Goal: Task Accomplishment & Management: Manage account settings

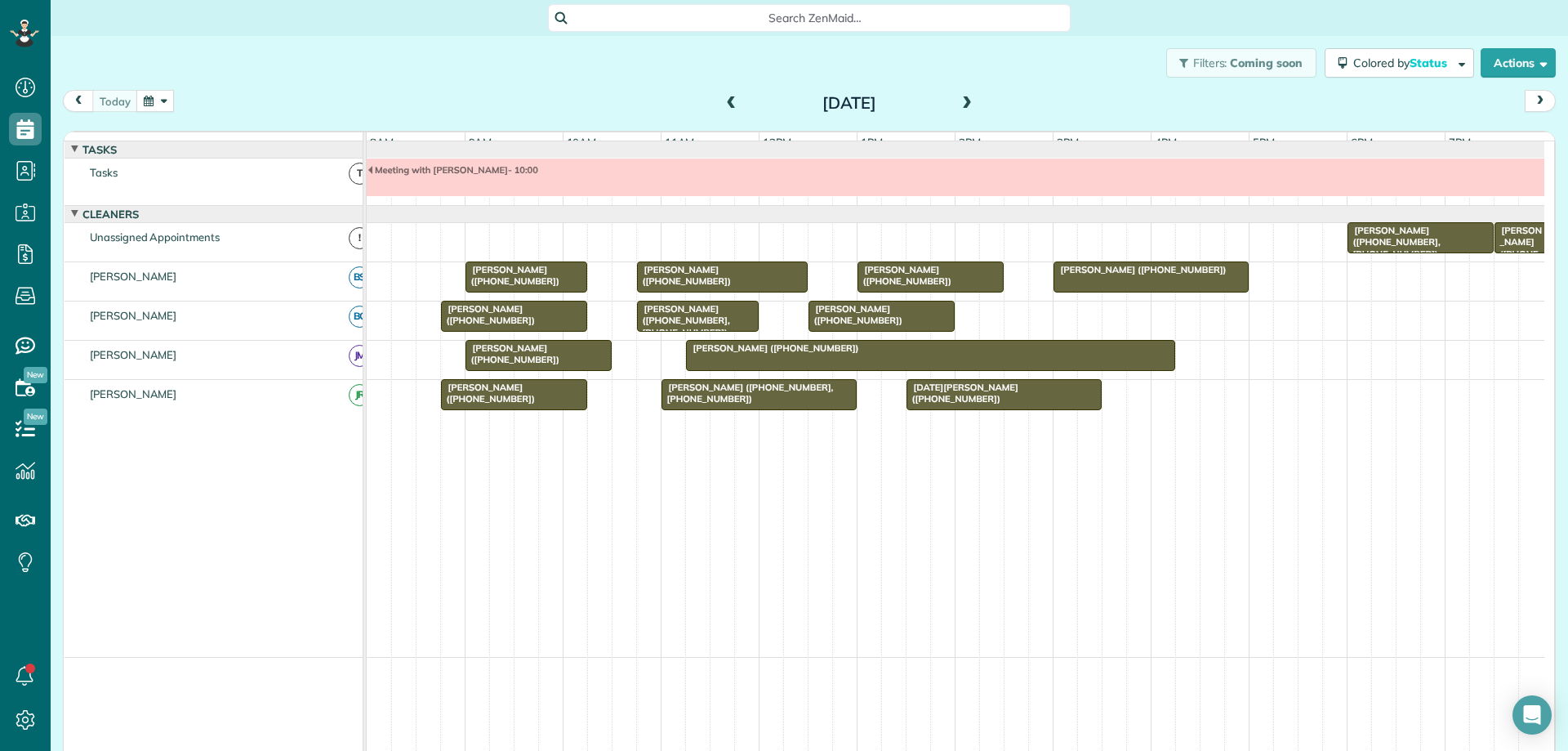
scroll to position [8, 8]
click at [509, 287] on span "[PERSON_NAME] ([PHONE_NUMBER])" at bounding box center [512, 276] width 95 height 23
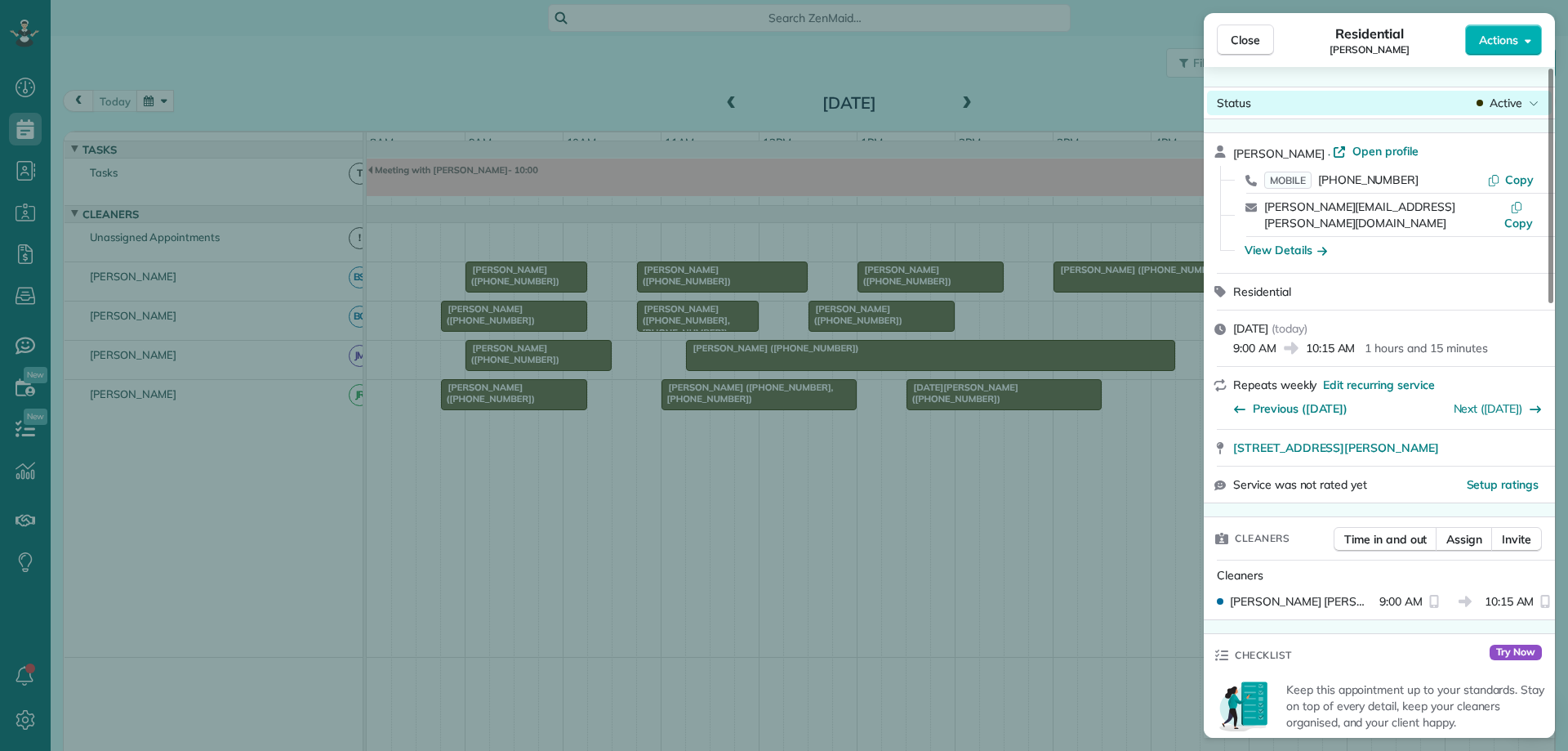
click at [1507, 111] on span "Active" at bounding box center [1506, 102] width 33 height 16
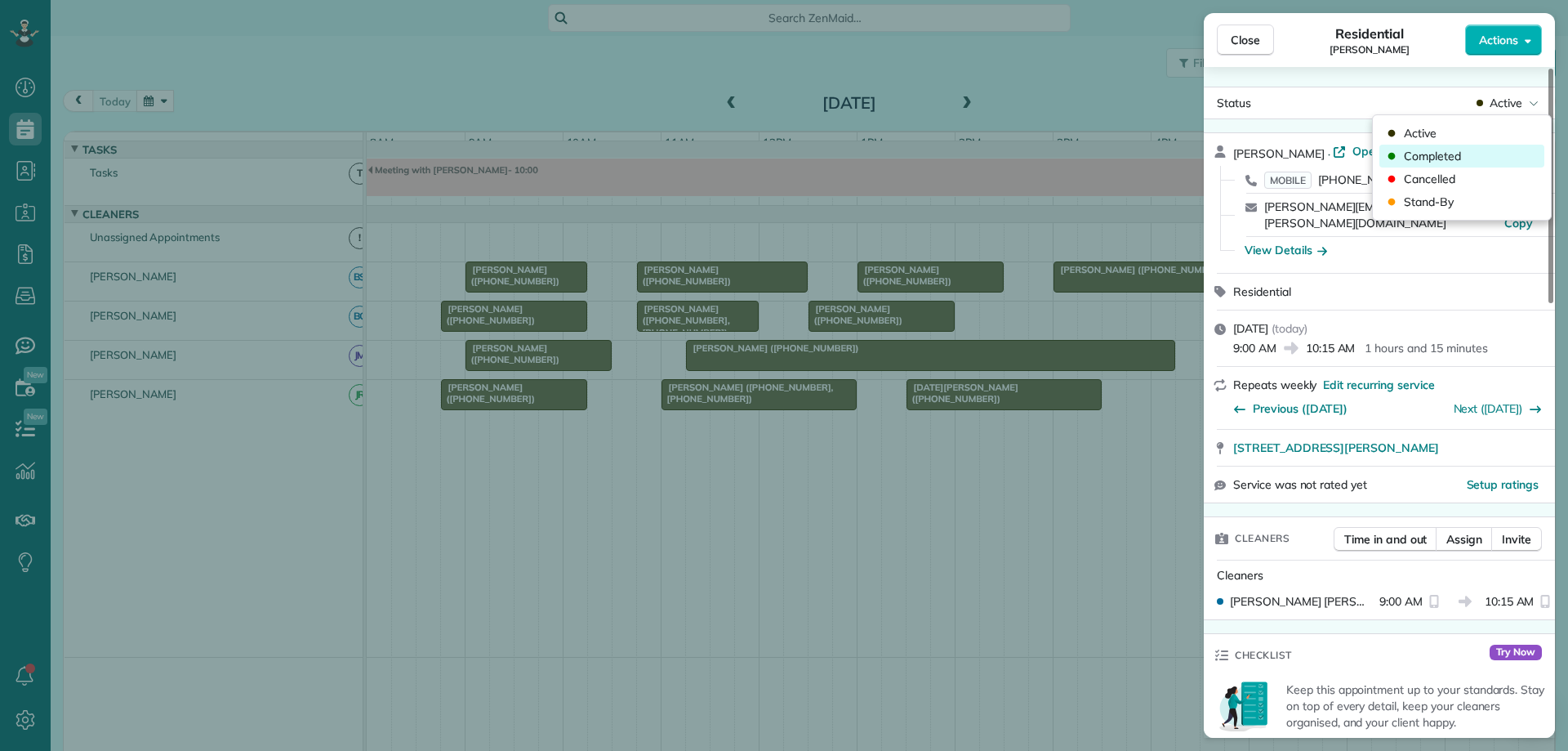
click at [1483, 154] on div "Completed" at bounding box center [1462, 156] width 165 height 23
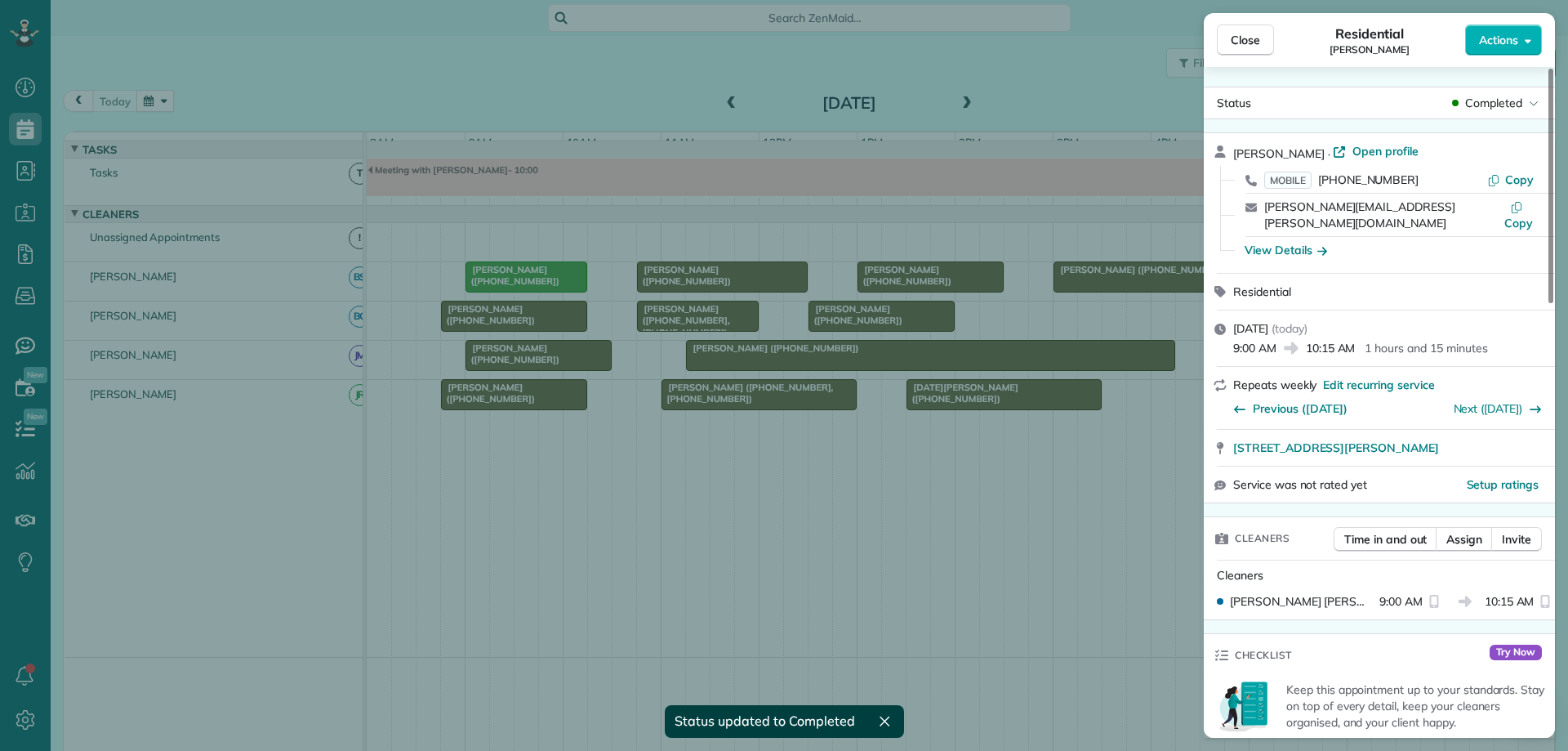
click at [550, 328] on div "Close Residential Matt Cook Actions Status Completed Matt Cook · Open profile M…" at bounding box center [784, 375] width 1568 height 751
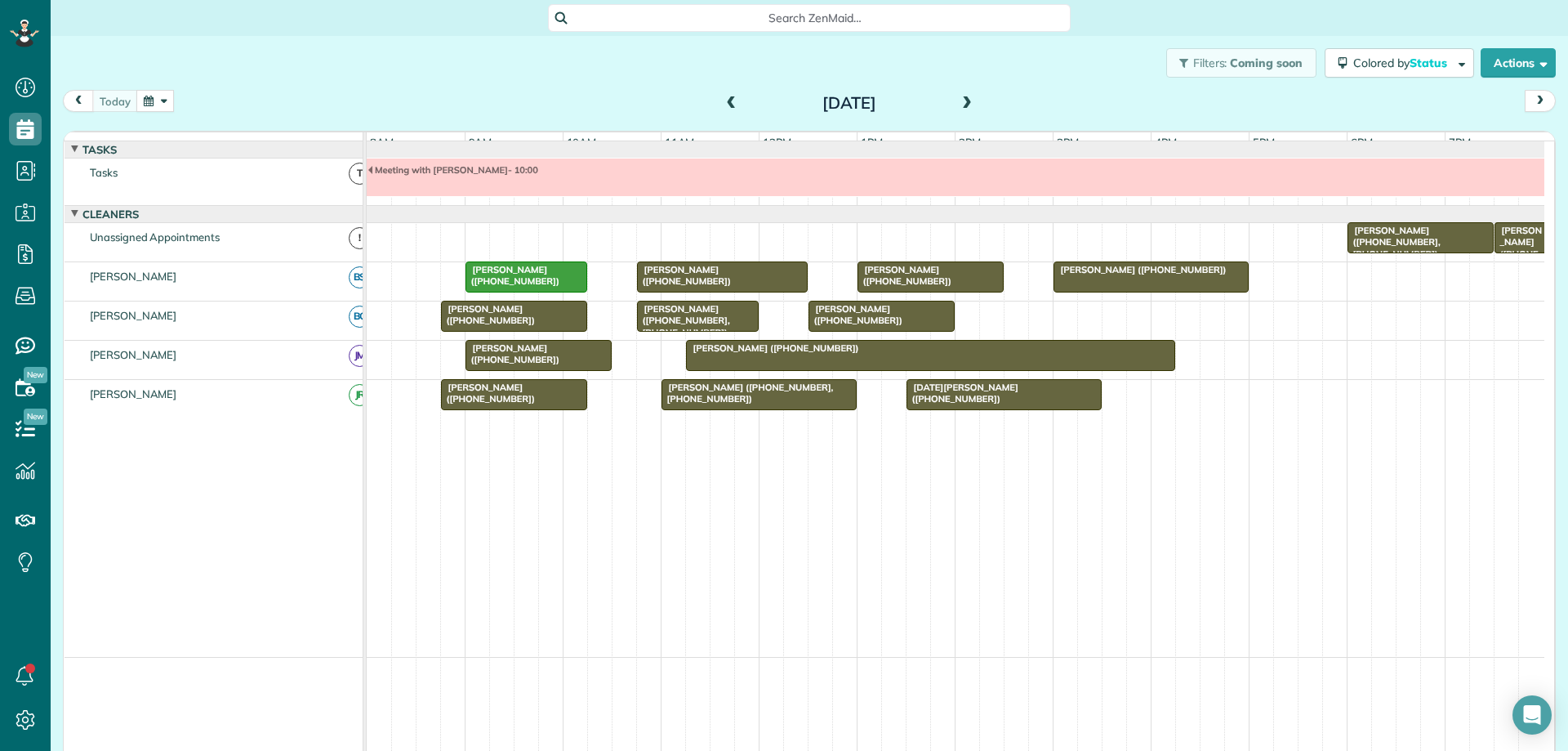
click at [550, 327] on div "[PERSON_NAME] ([PHONE_NUMBER])" at bounding box center [514, 315] width 136 height 24
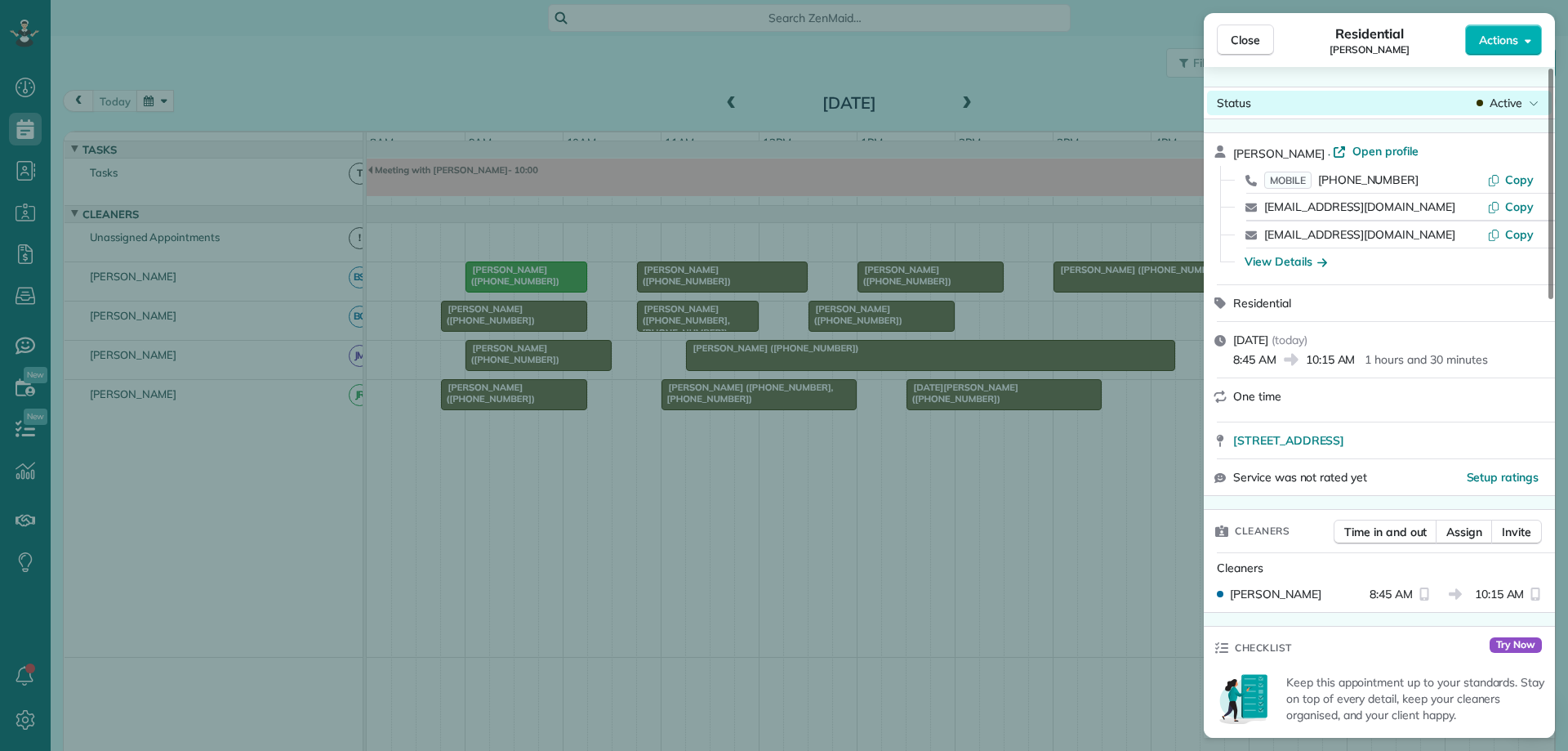
click at [1520, 109] on span "Active" at bounding box center [1506, 102] width 33 height 16
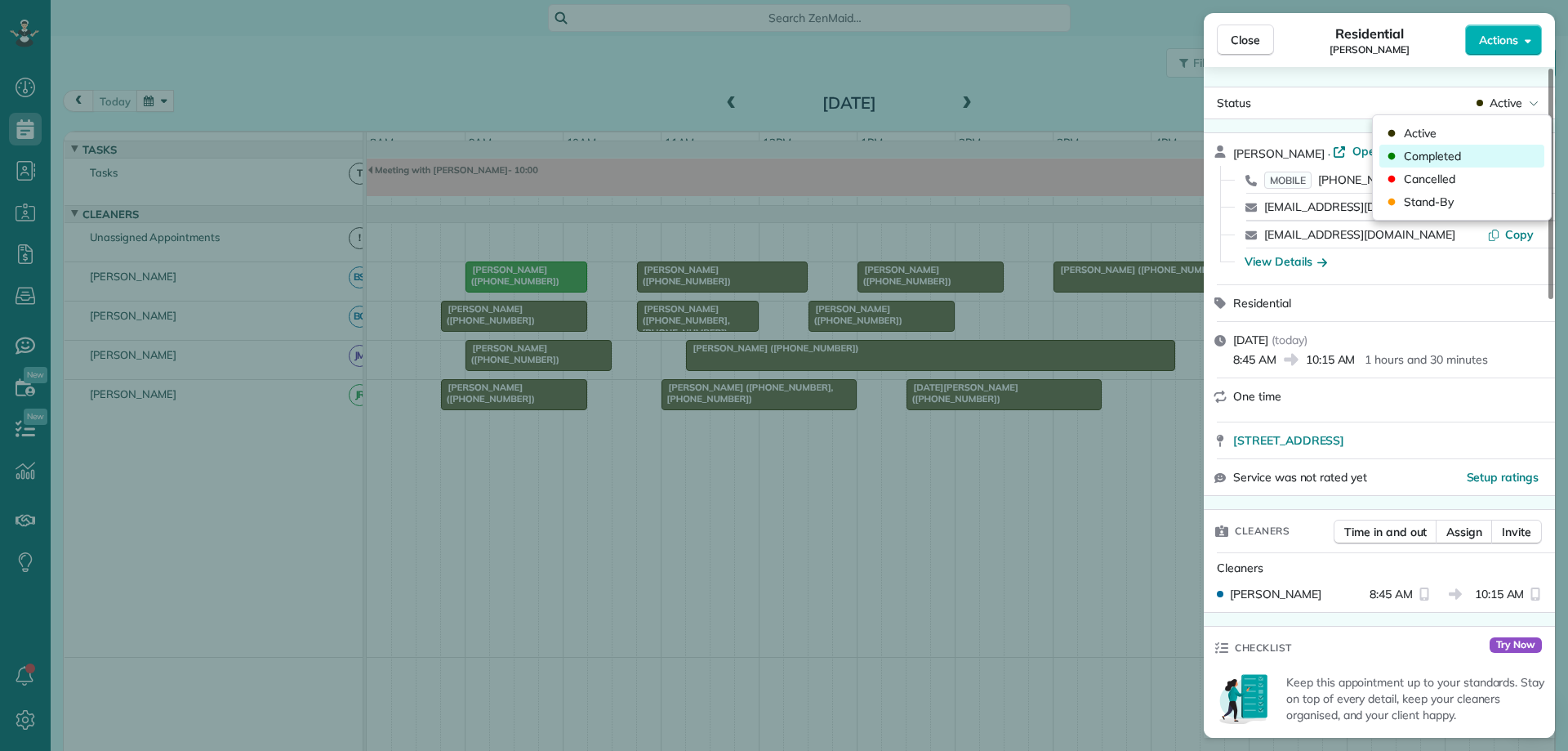
click at [1495, 154] on div "Completed" at bounding box center [1462, 156] width 165 height 23
click at [573, 374] on div "Close Residential Kelly Davidson Actions Status Active Kelly Davidson · Open pr…" at bounding box center [784, 375] width 1568 height 751
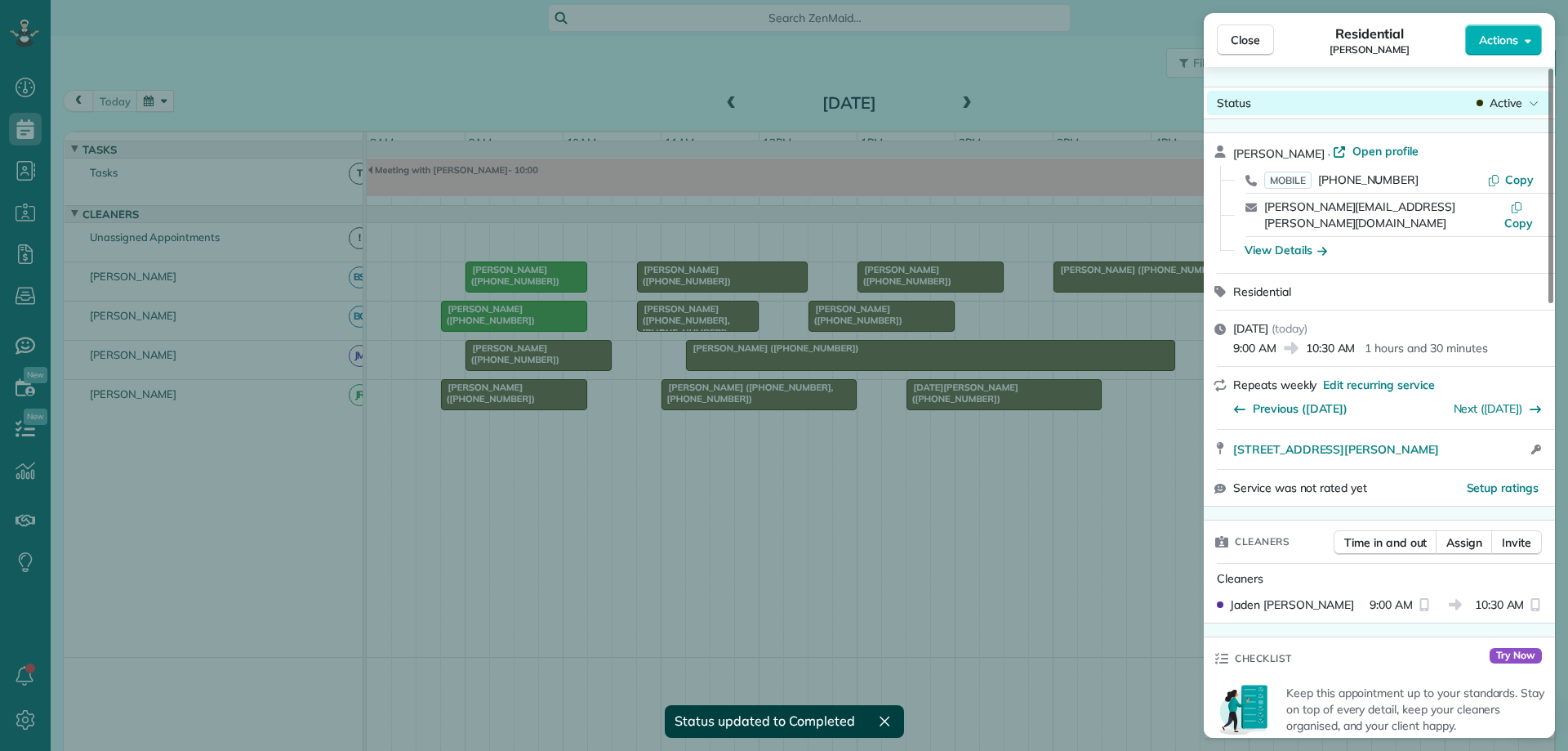
click at [1499, 103] on span "Active" at bounding box center [1506, 102] width 33 height 16
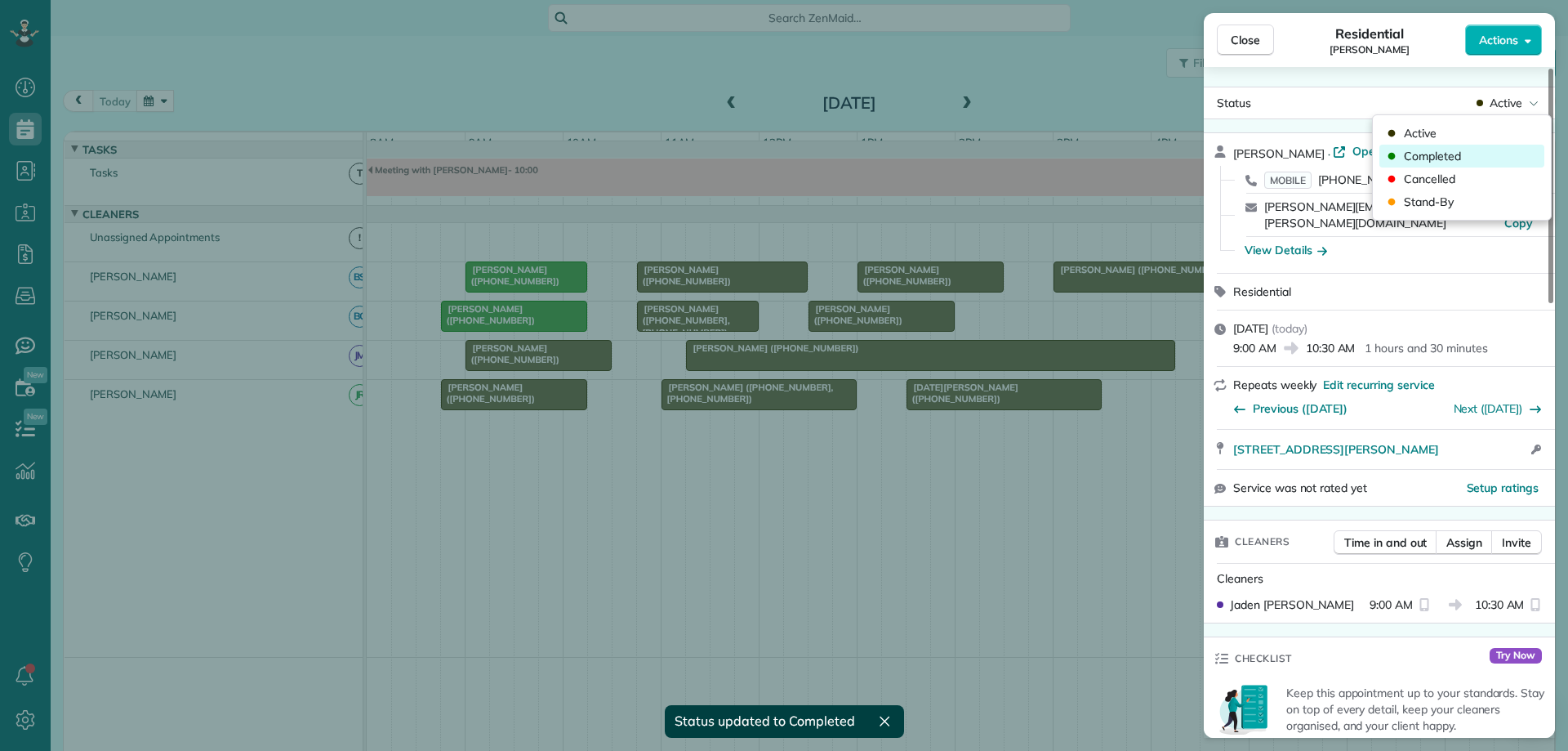
click at [1480, 154] on div "Completed" at bounding box center [1462, 156] width 165 height 23
click at [545, 405] on div "Close Residential Lelia Hernandez Actions Status Completed Lelia Hernandez · Op…" at bounding box center [784, 375] width 1568 height 751
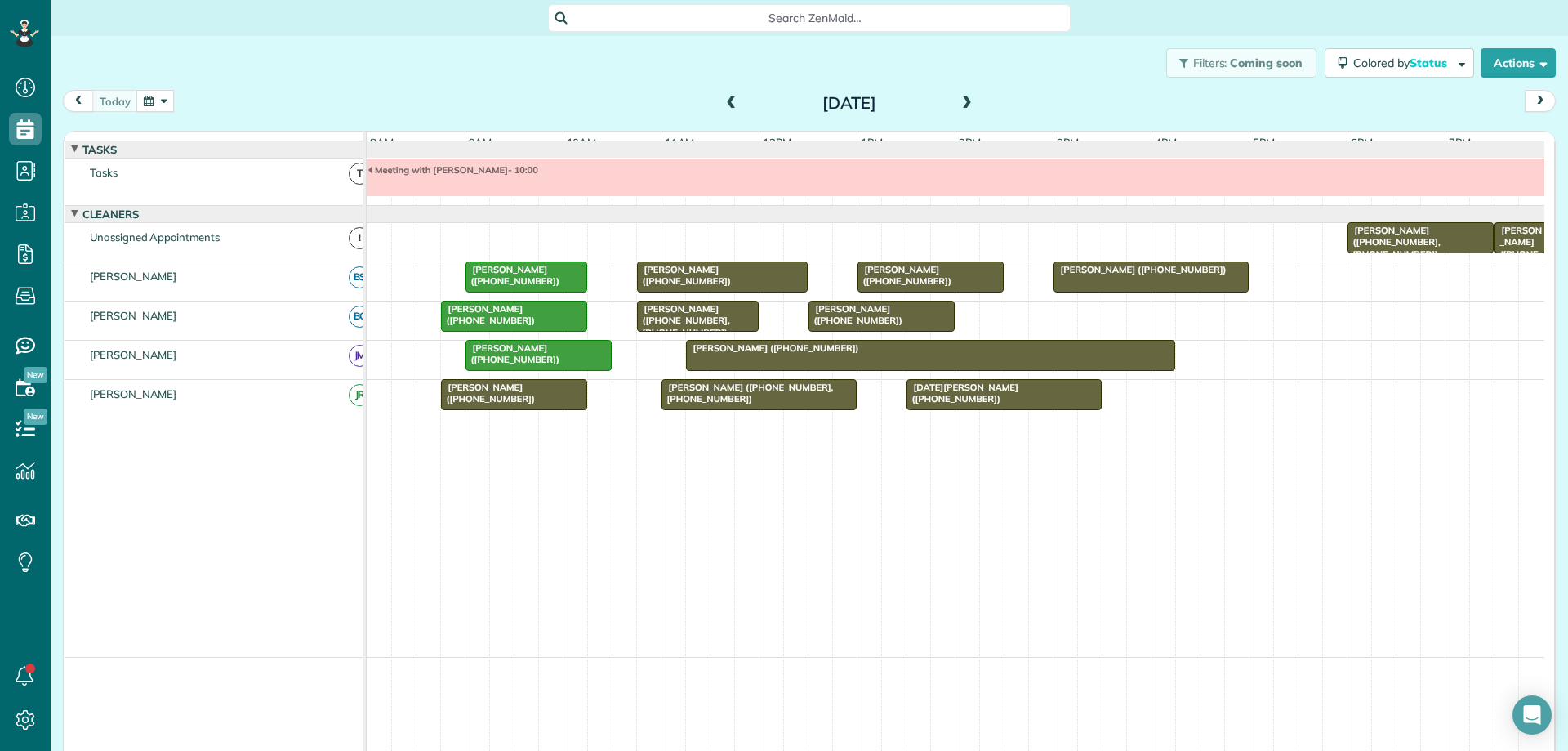
click at [545, 405] on div "[PERSON_NAME] ([PHONE_NUMBER])" at bounding box center [514, 394] width 136 height 24
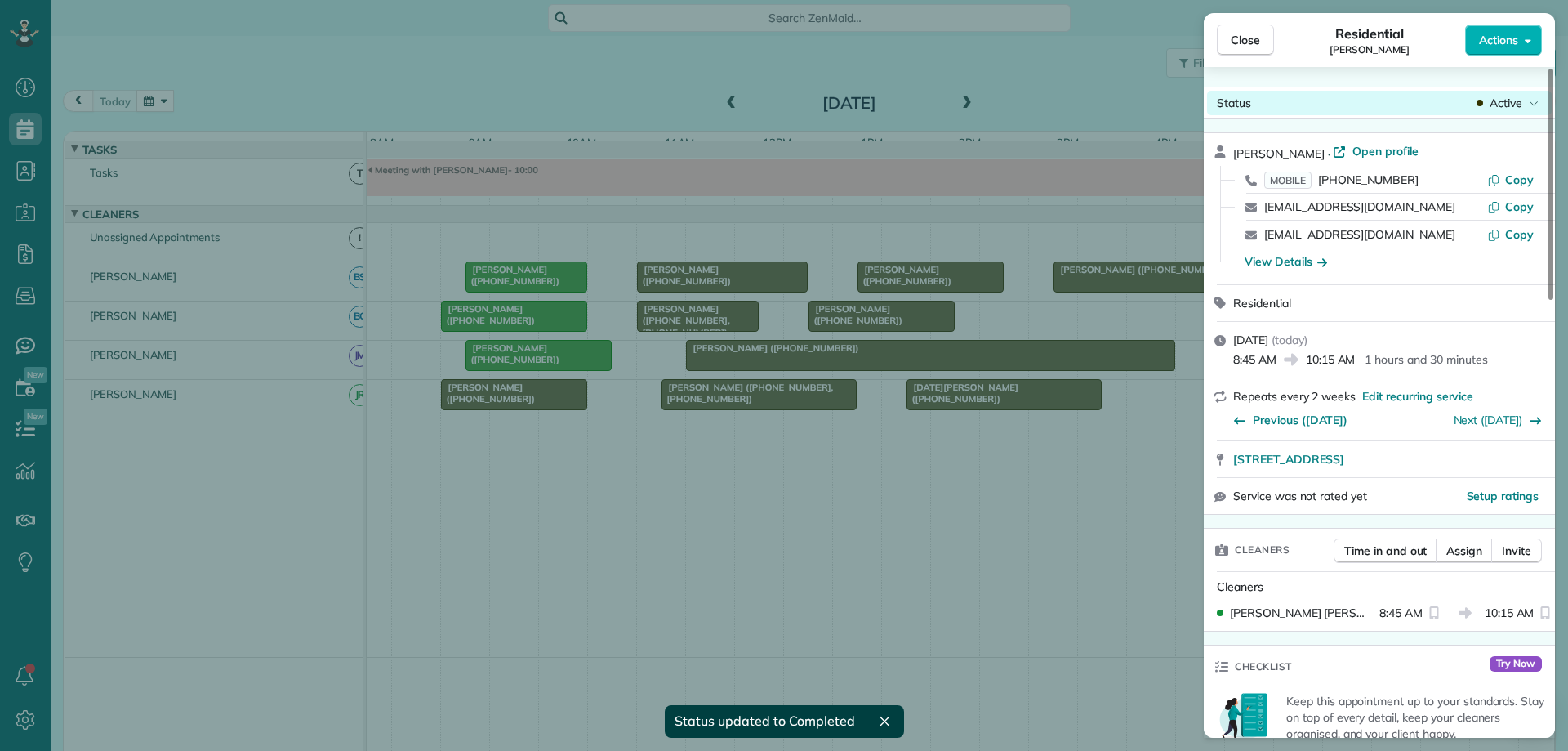
click at [1511, 109] on span "Active" at bounding box center [1506, 102] width 33 height 16
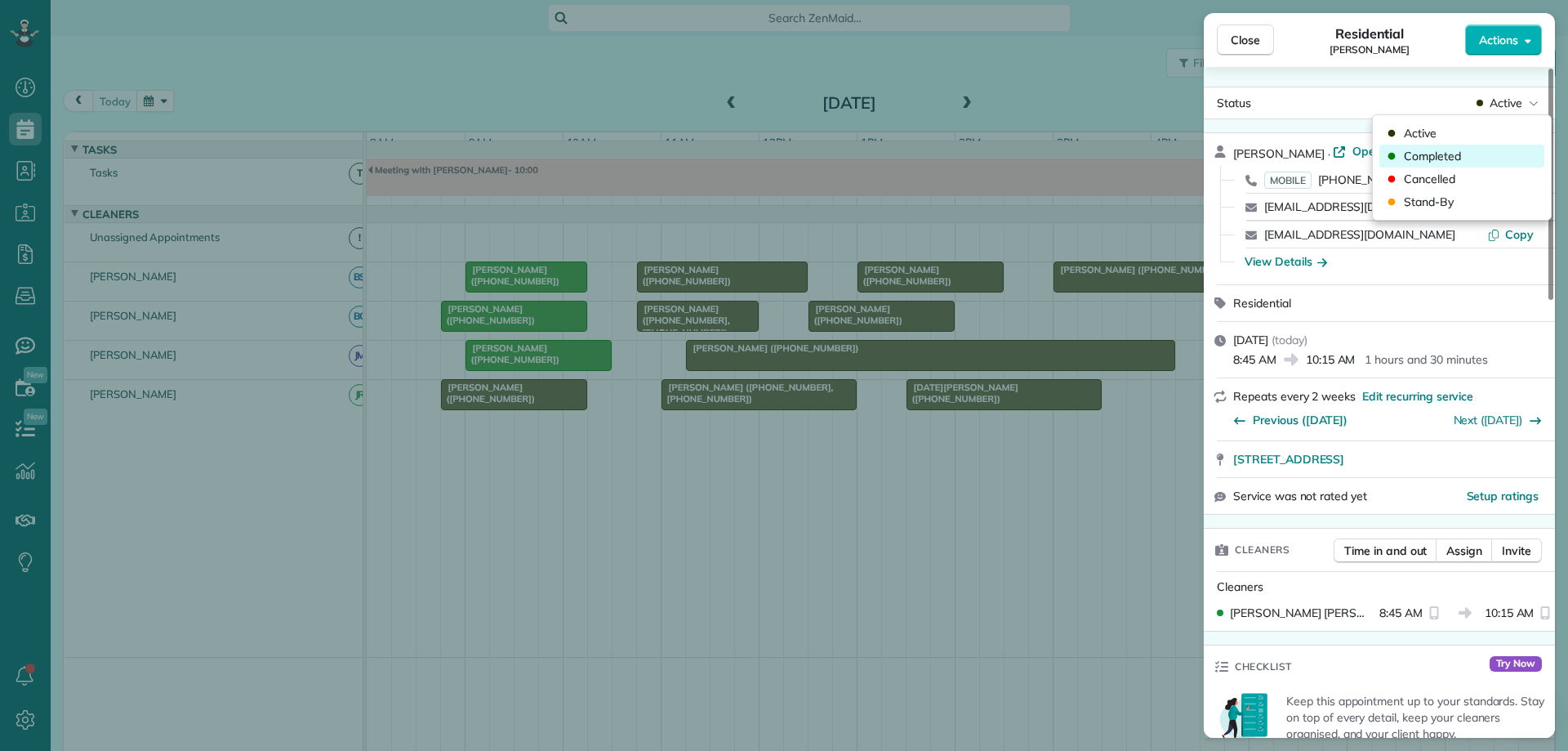
click at [1498, 151] on div "Completed" at bounding box center [1462, 156] width 165 height 23
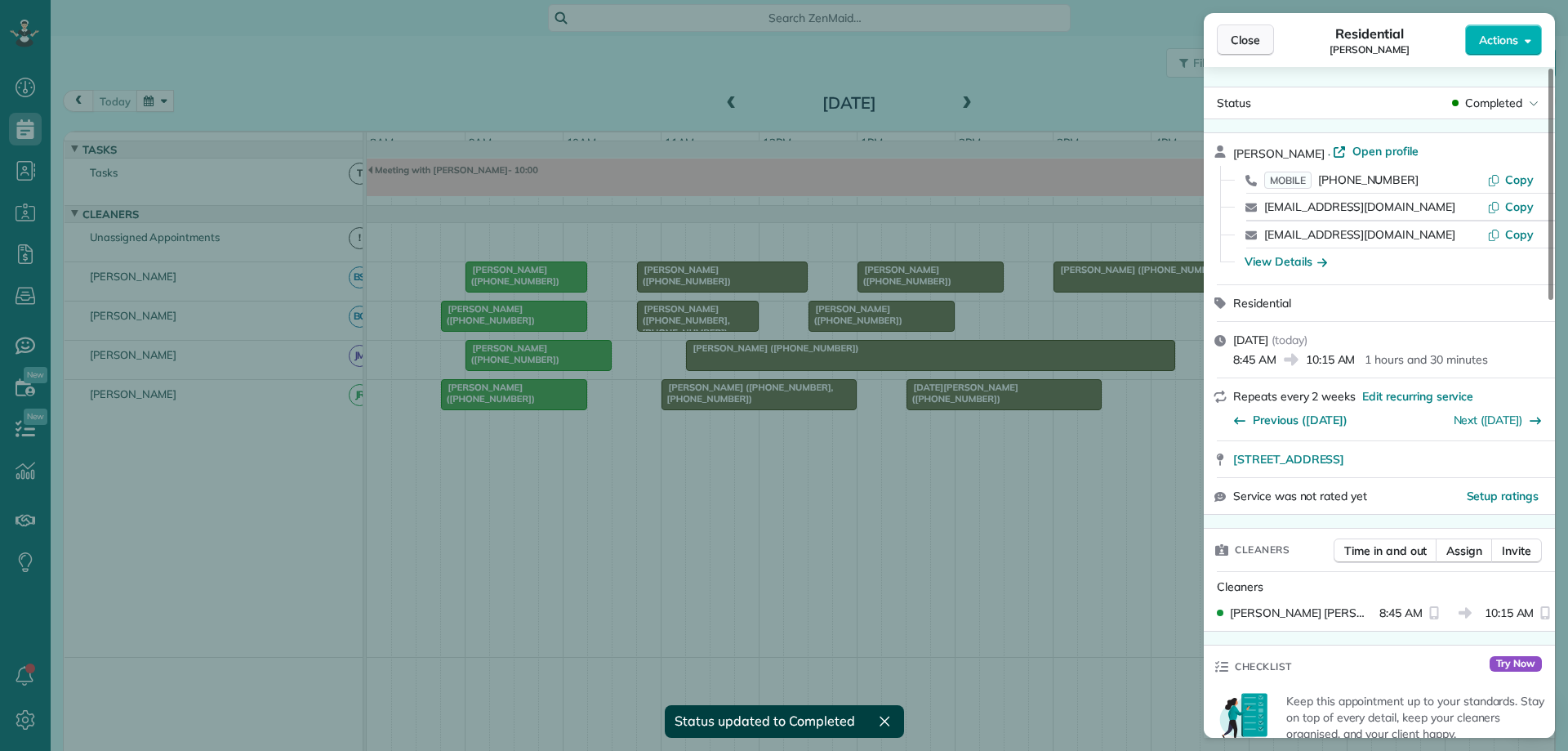
click at [1245, 51] on button "Close" at bounding box center [1245, 40] width 57 height 31
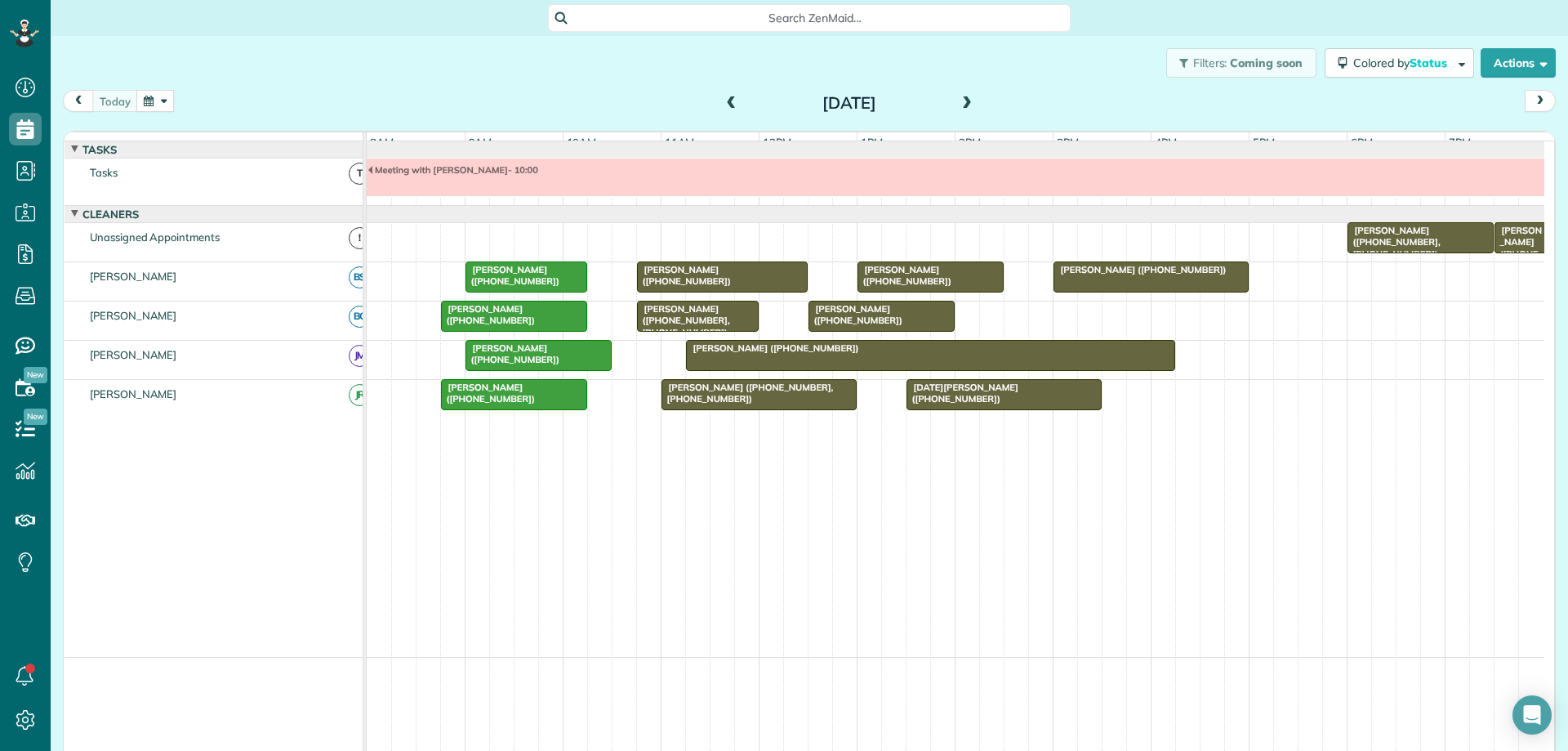
click at [723, 104] on span at bounding box center [732, 103] width 18 height 15
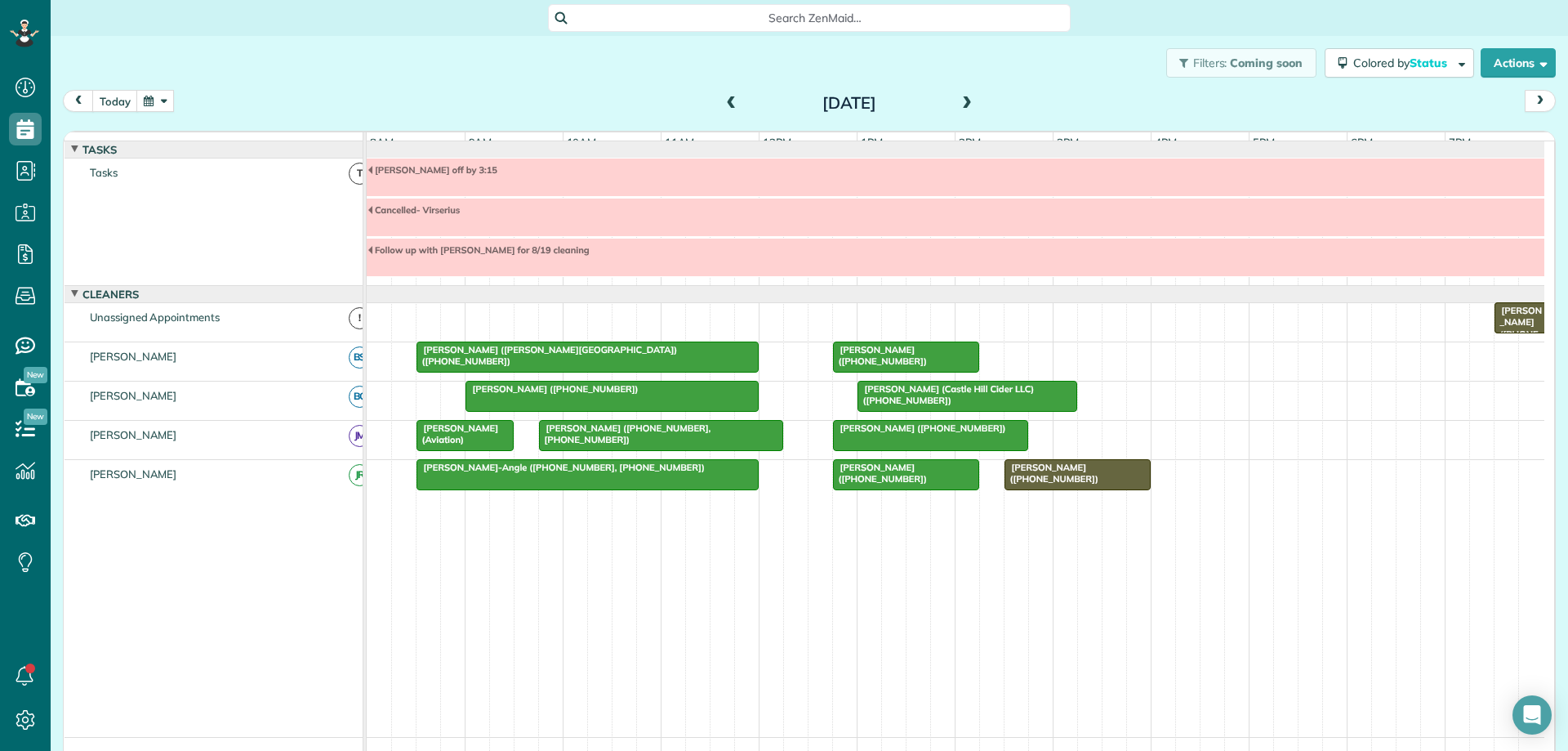
click at [1100, 487] on div at bounding box center [1077, 475] width 145 height 29
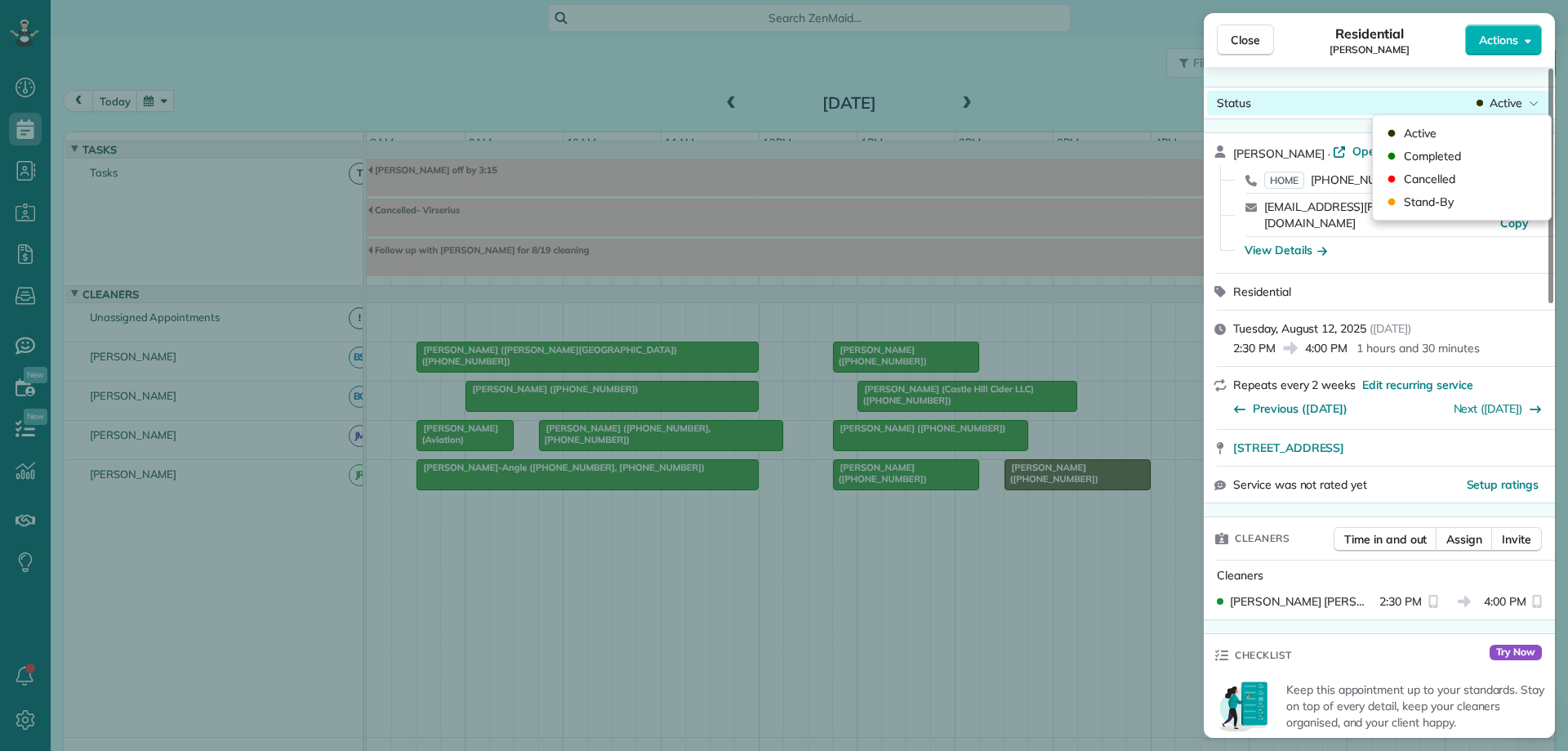
click at [1506, 104] on span "Active" at bounding box center [1506, 102] width 33 height 16
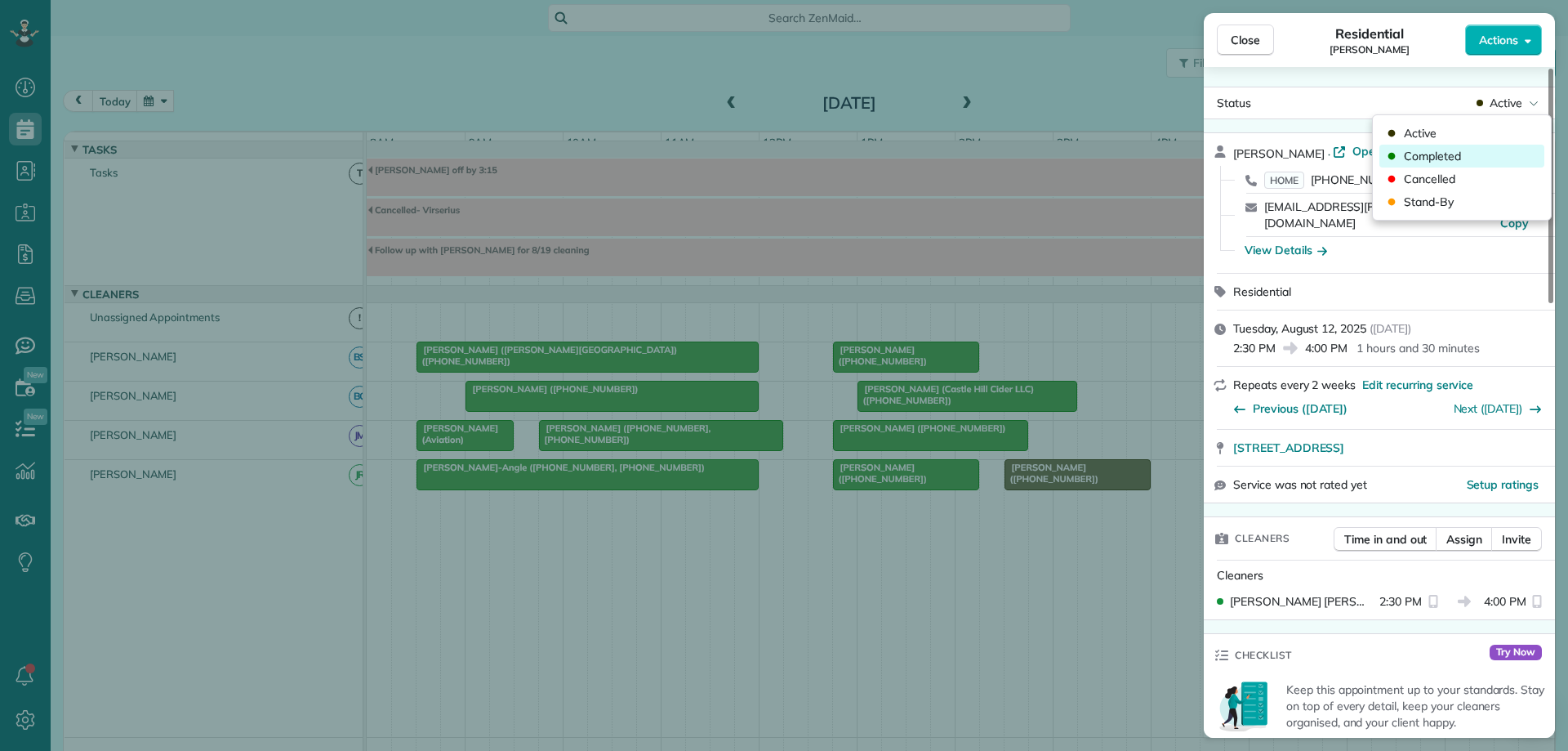
click at [1484, 157] on div "Completed" at bounding box center [1462, 156] width 165 height 23
click at [1257, 38] on span "Close" at bounding box center [1245, 39] width 29 height 16
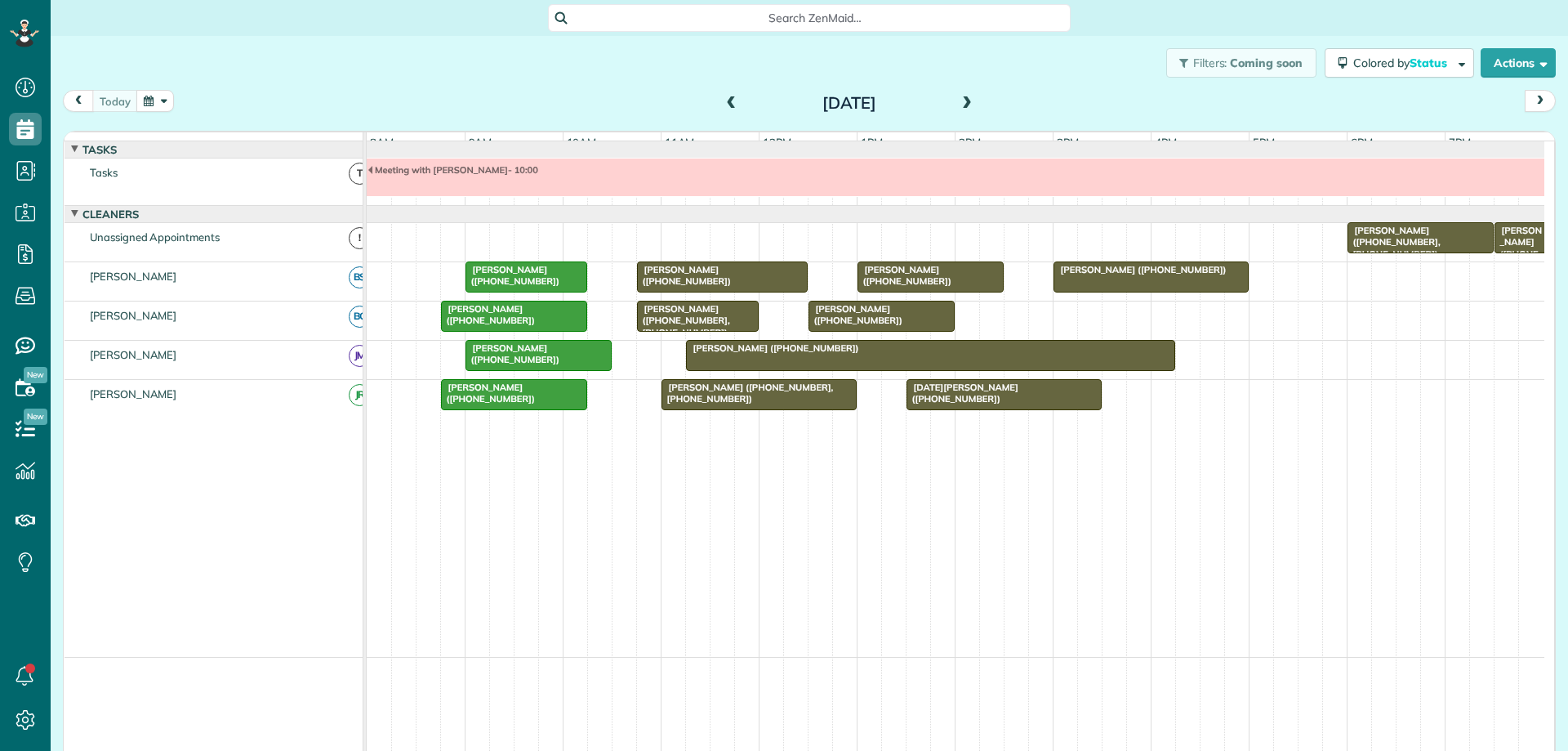
scroll to position [8, 8]
click at [724, 288] on div "[PERSON_NAME] ([PHONE_NUMBER])" at bounding box center [722, 276] width 161 height 24
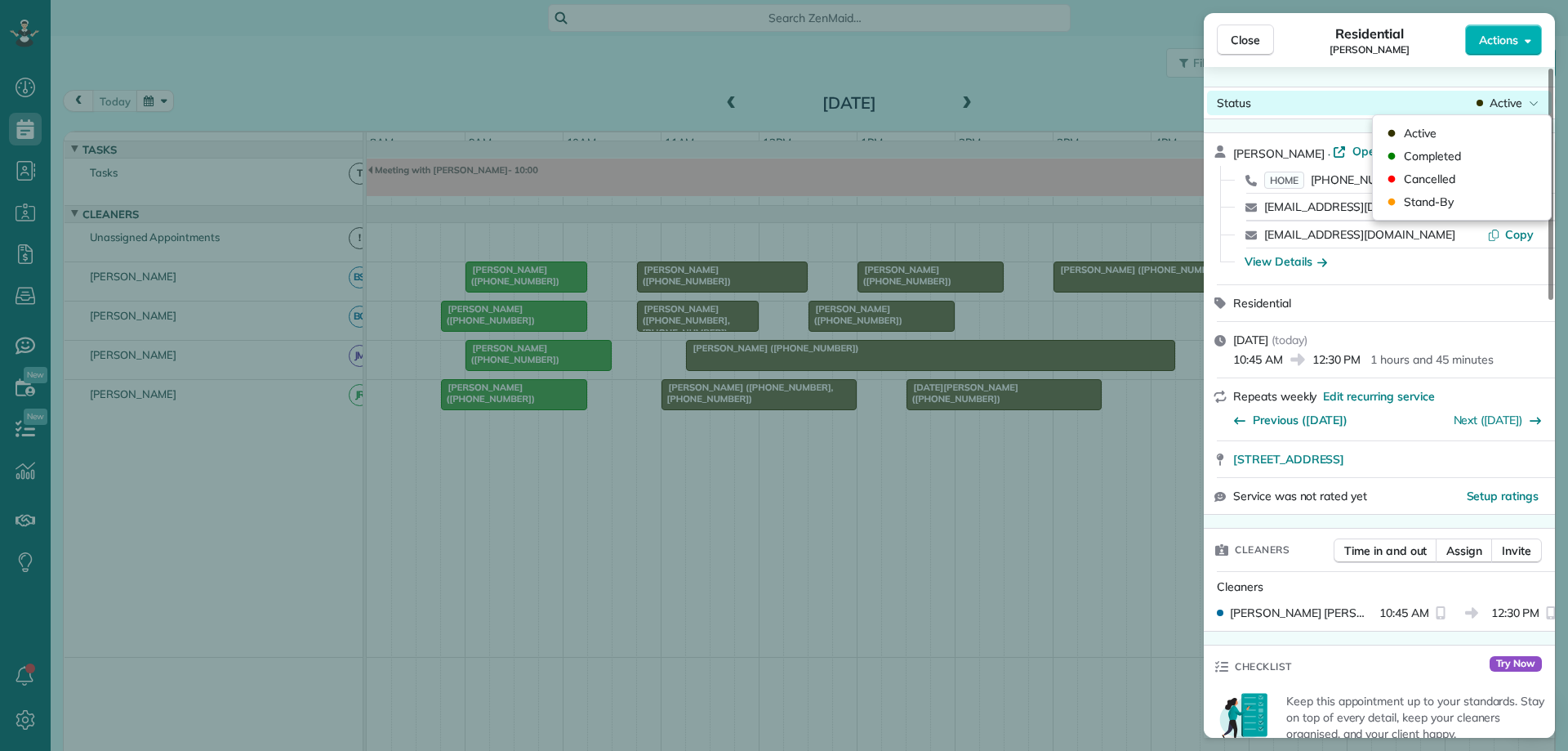
click at [1505, 102] on span "Active" at bounding box center [1506, 102] width 33 height 16
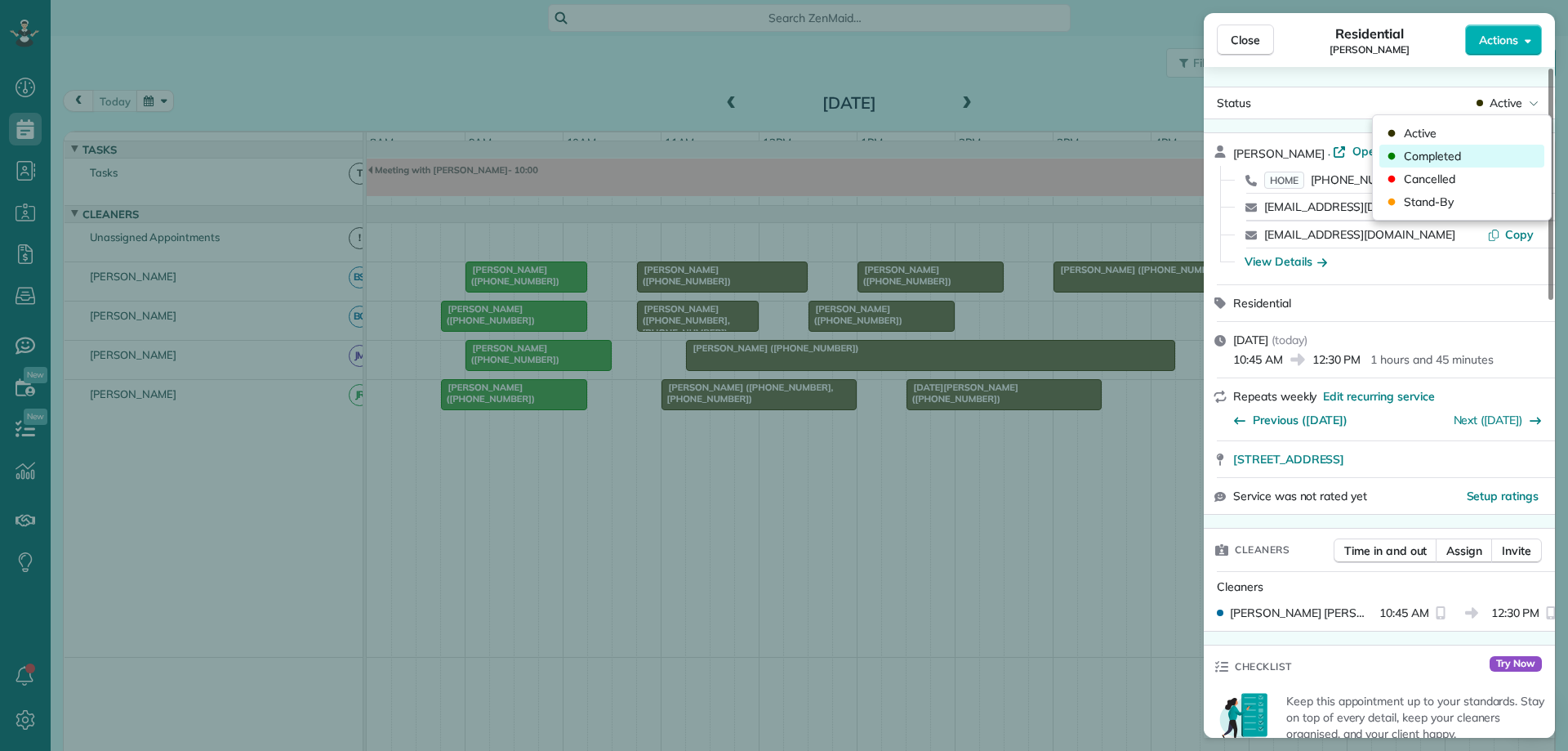
click at [1469, 157] on div "Completed" at bounding box center [1462, 156] width 165 height 23
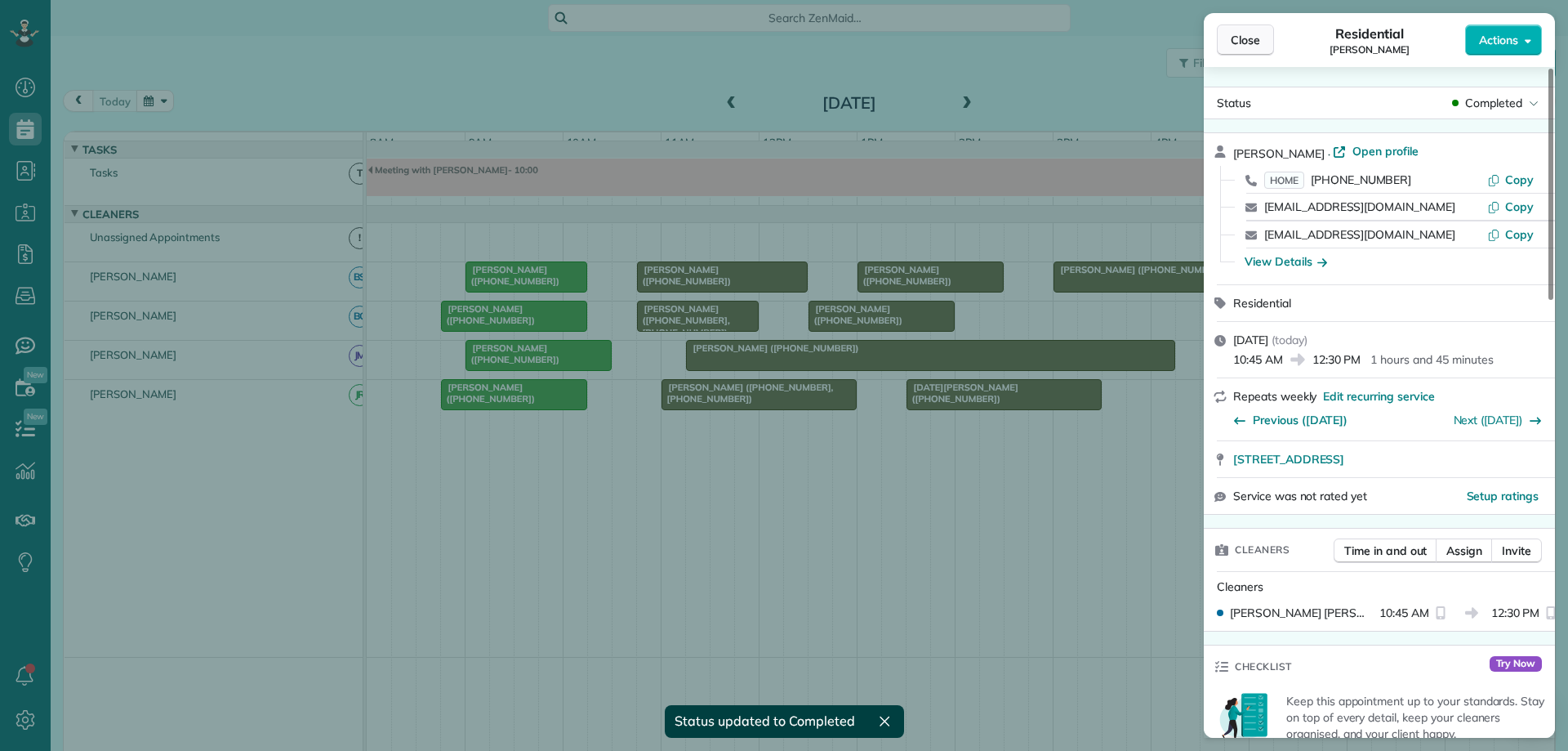
click at [1257, 39] on span "Close" at bounding box center [1245, 39] width 29 height 16
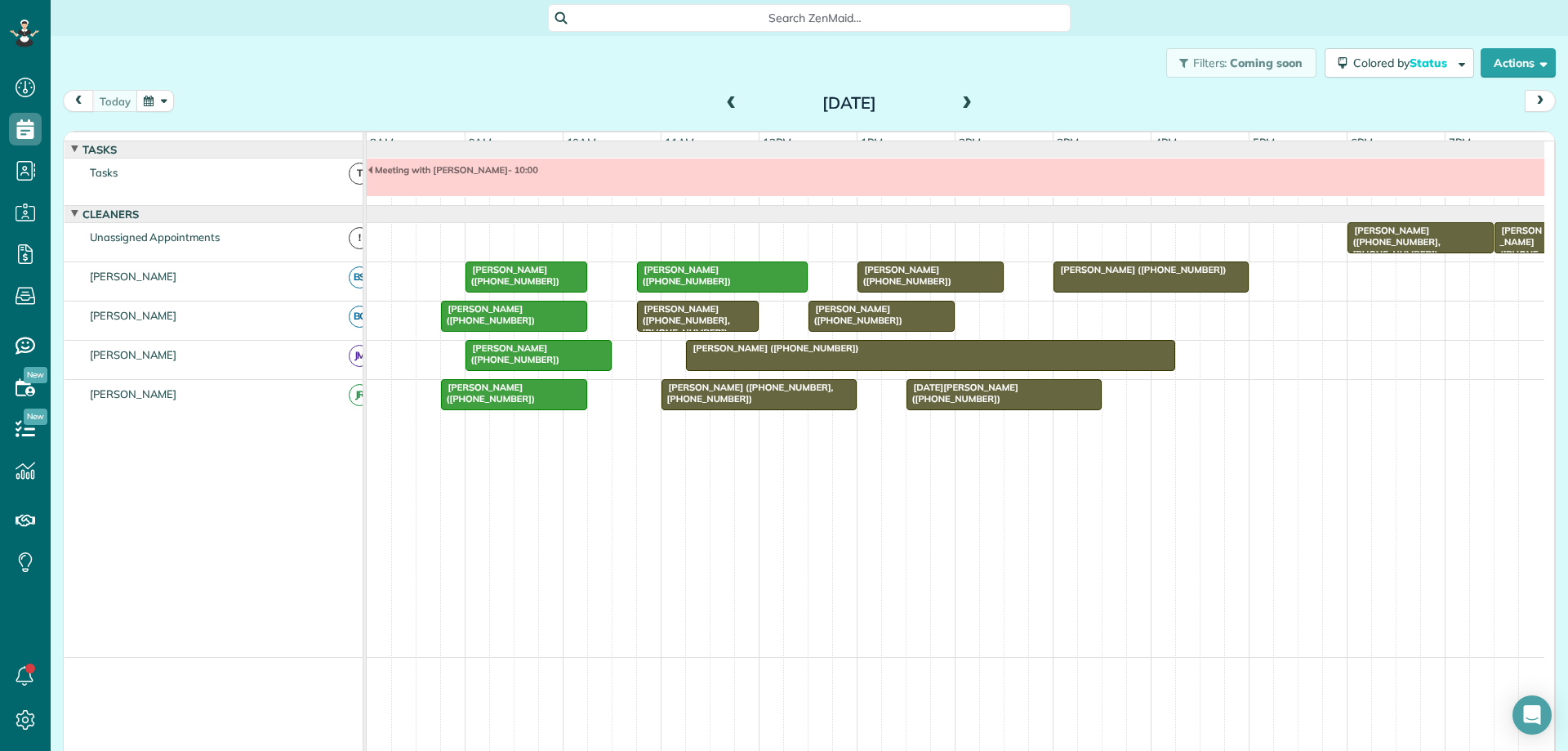
click at [691, 325] on span "[PERSON_NAME] ([PHONE_NUMBER], [PHONE_NUMBER])" at bounding box center [683, 320] width 93 height 35
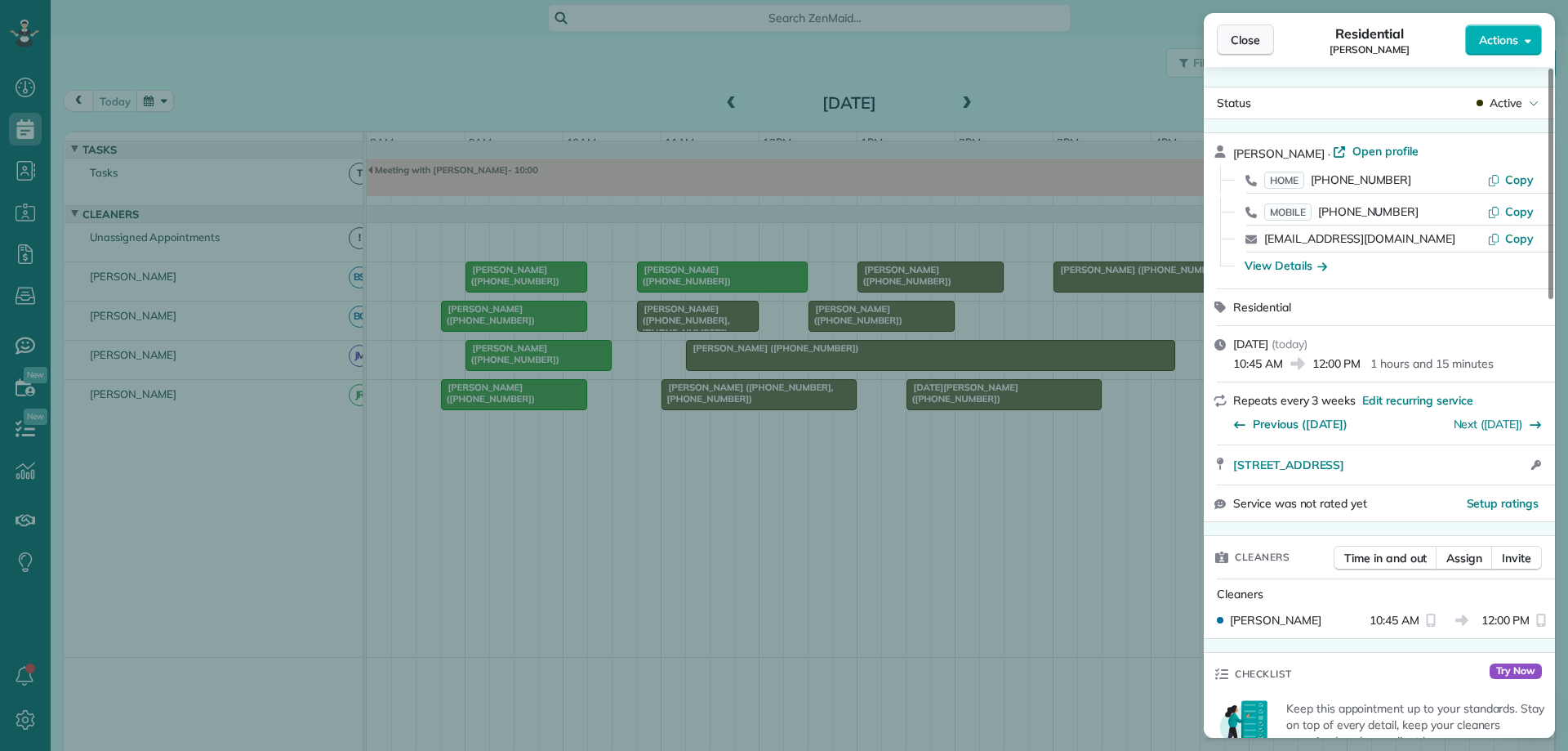
click at [1245, 35] on span "Close" at bounding box center [1245, 39] width 29 height 16
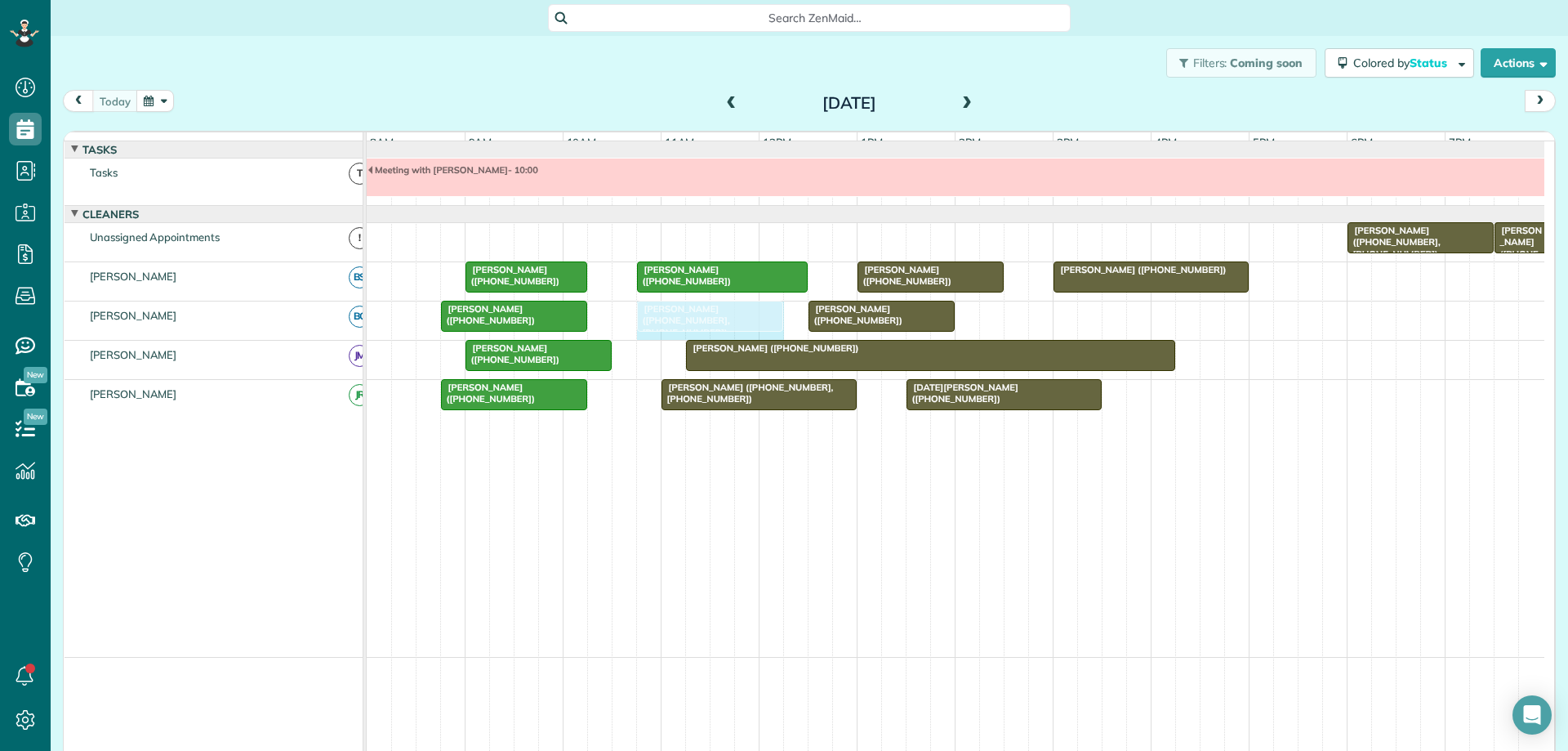
drag, startPoint x: 754, startPoint y: 330, endPoint x: 776, endPoint y: 330, distance: 22.0
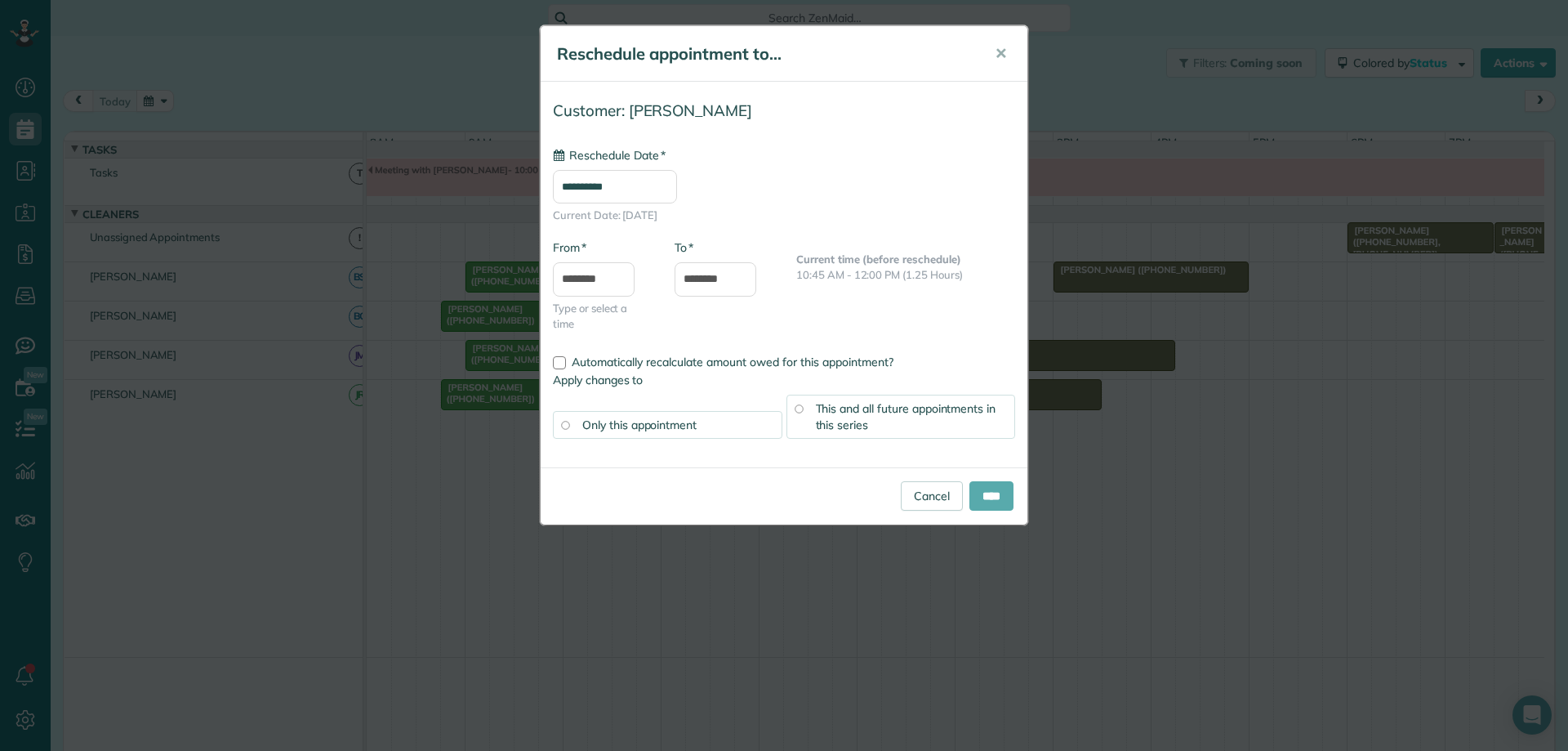
type input "**********"
click at [980, 500] on input "****" at bounding box center [991, 496] width 44 height 29
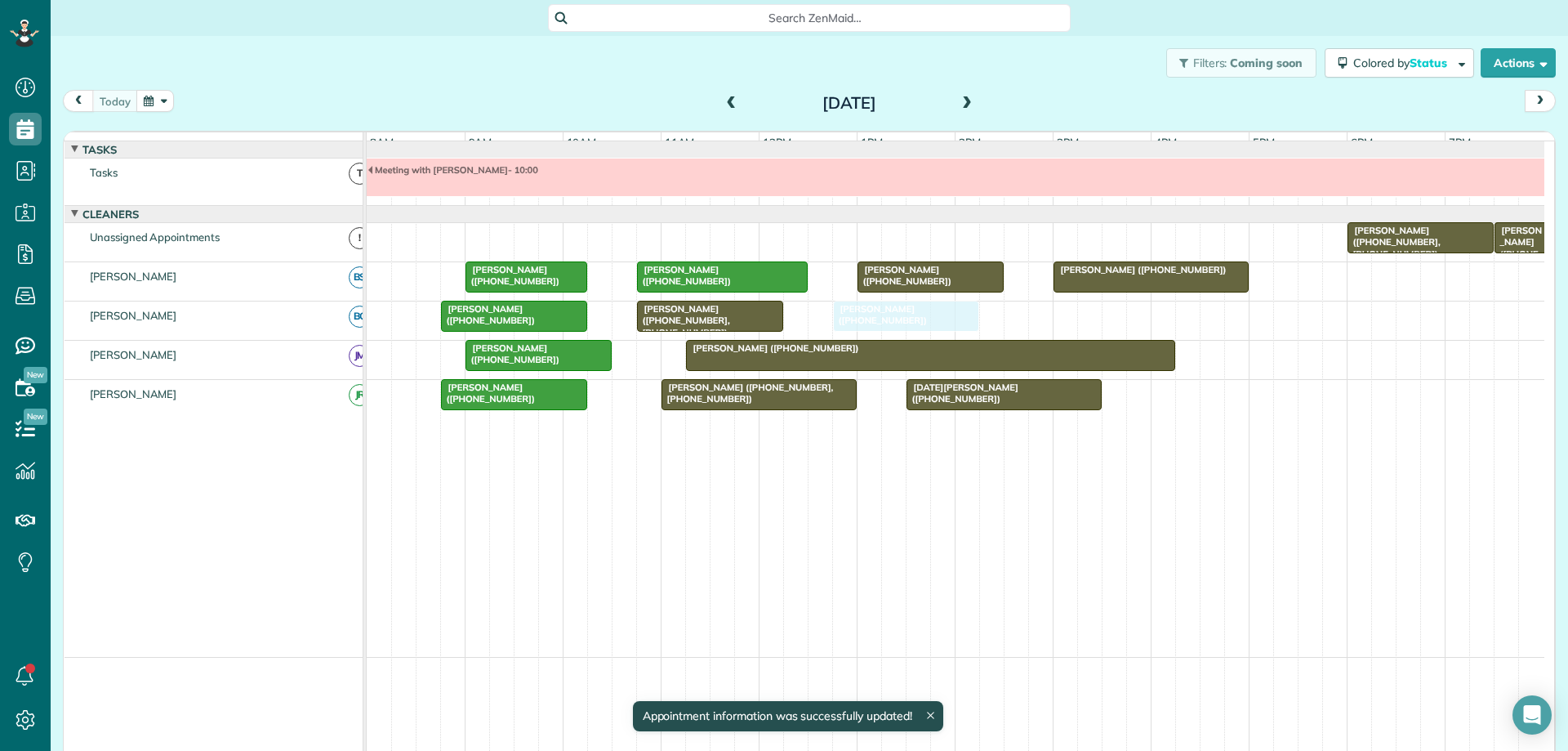
drag, startPoint x: 841, startPoint y: 325, endPoint x: 874, endPoint y: 322, distance: 33.1
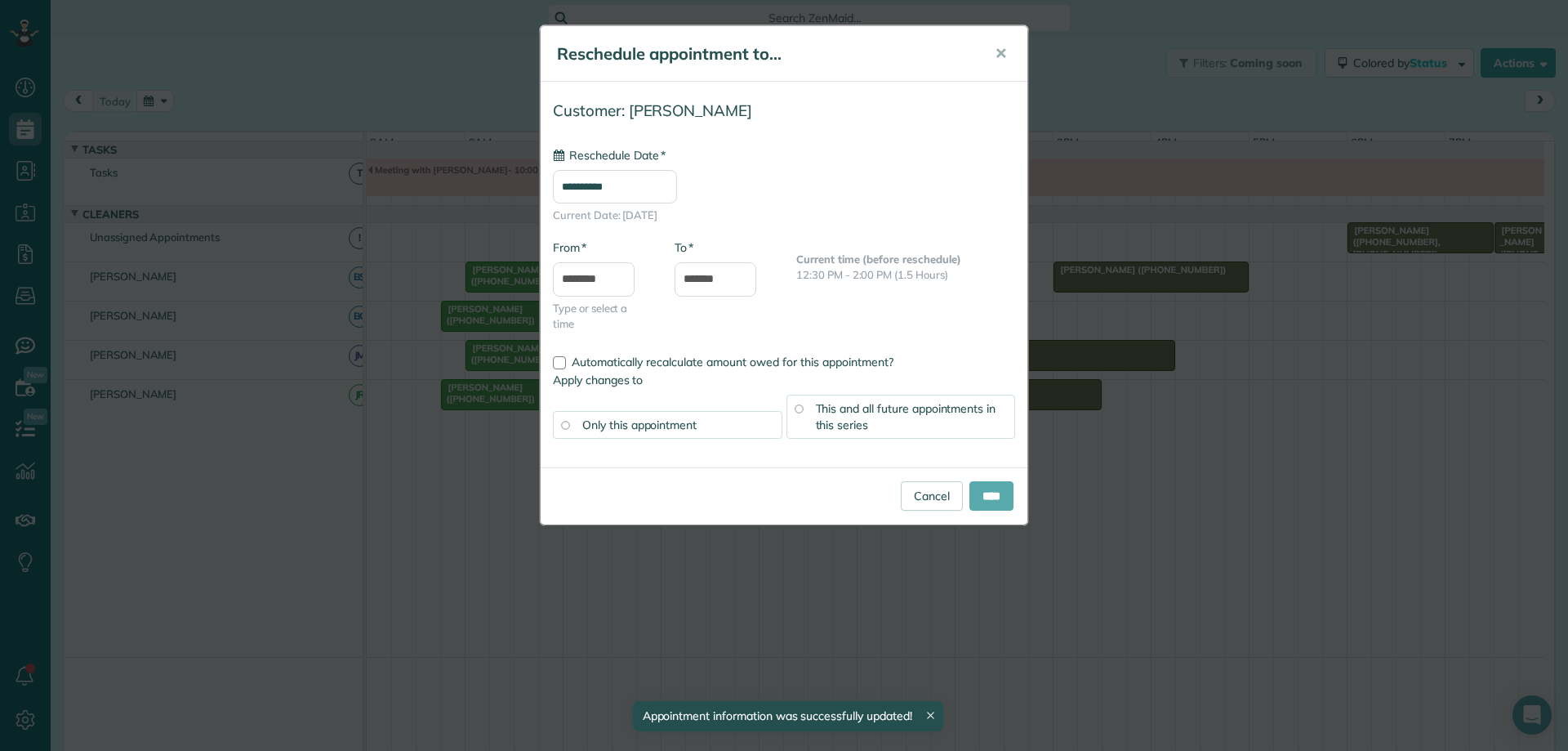
type input "**********"
click at [986, 501] on input "****" at bounding box center [991, 496] width 44 height 29
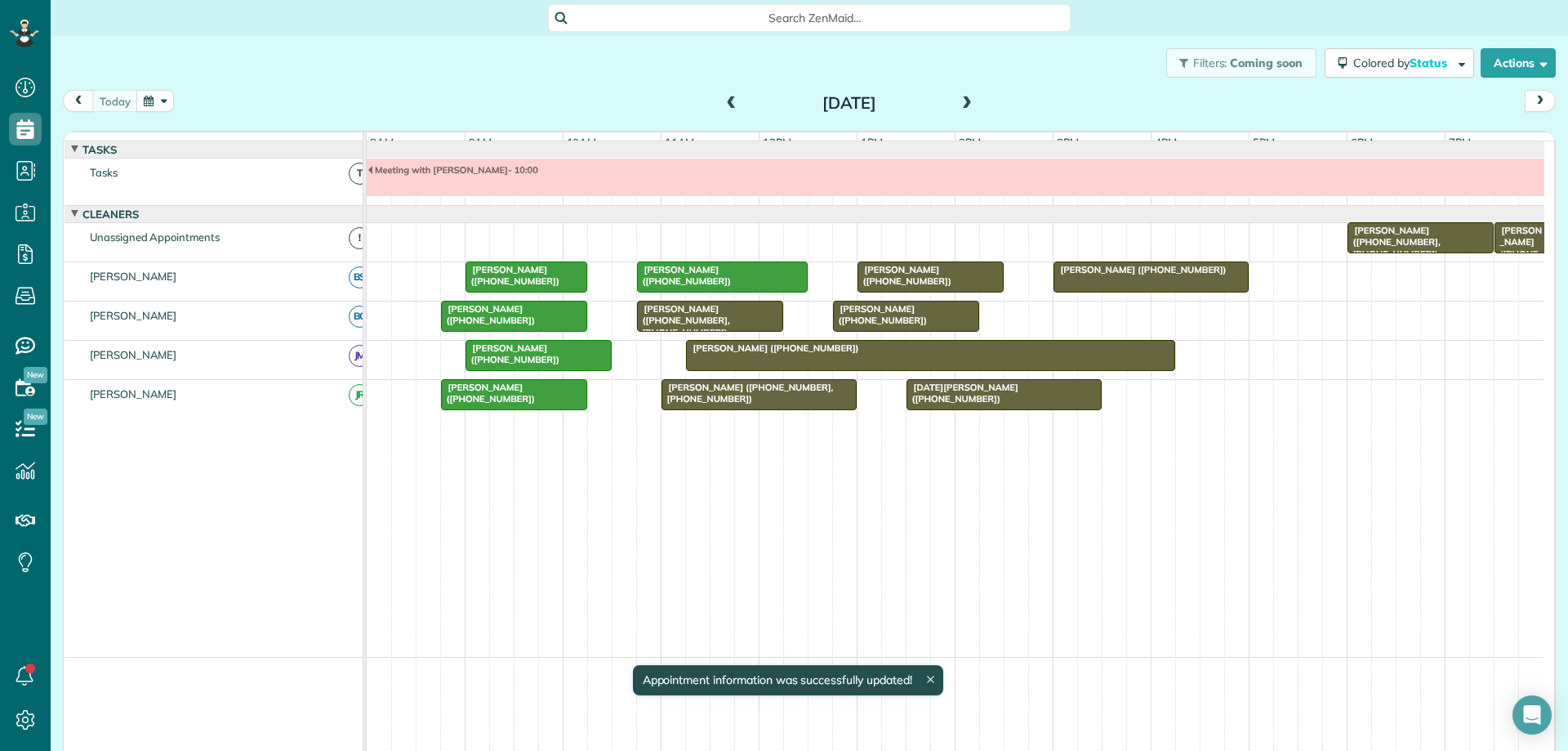
click at [740, 328] on div "[PERSON_NAME] ([PHONE_NUMBER], [PHONE_NUMBER])" at bounding box center [709, 320] width 136 height 35
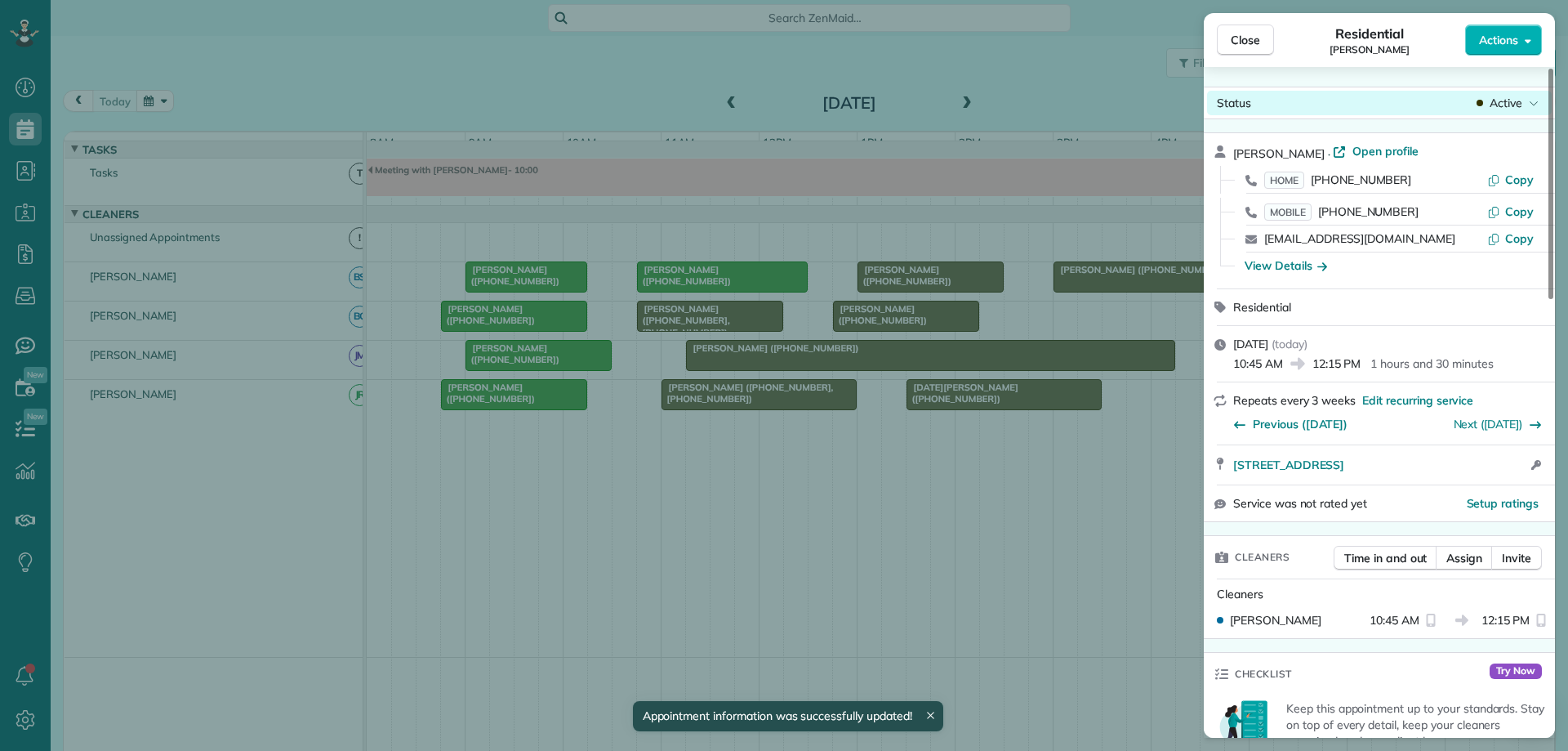
click at [1499, 101] on span "Active" at bounding box center [1506, 102] width 33 height 16
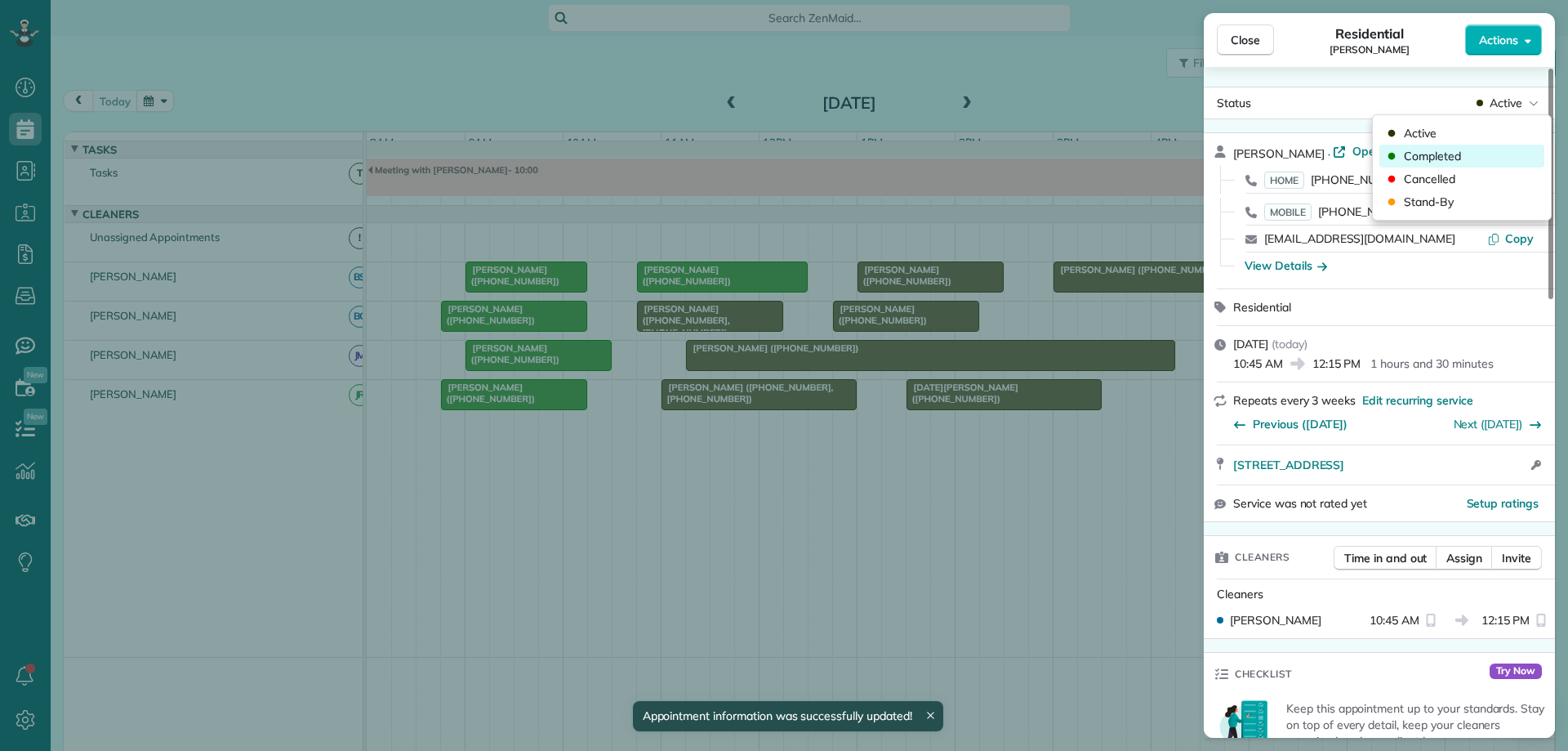
click at [1482, 148] on div "Completed" at bounding box center [1462, 156] width 165 height 23
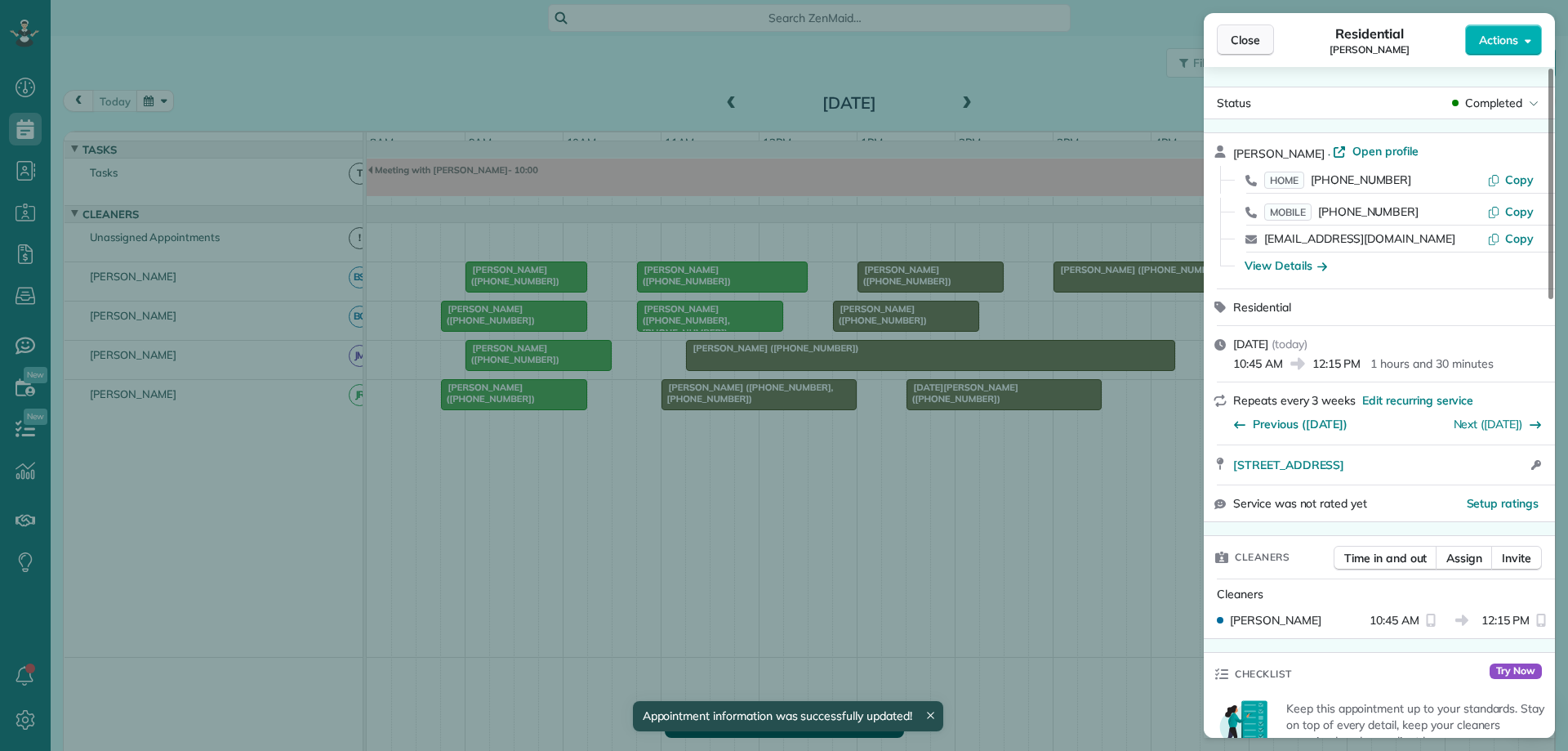
click at [1247, 35] on span "Close" at bounding box center [1245, 39] width 29 height 16
